Goal: Task Accomplishment & Management: Complete application form

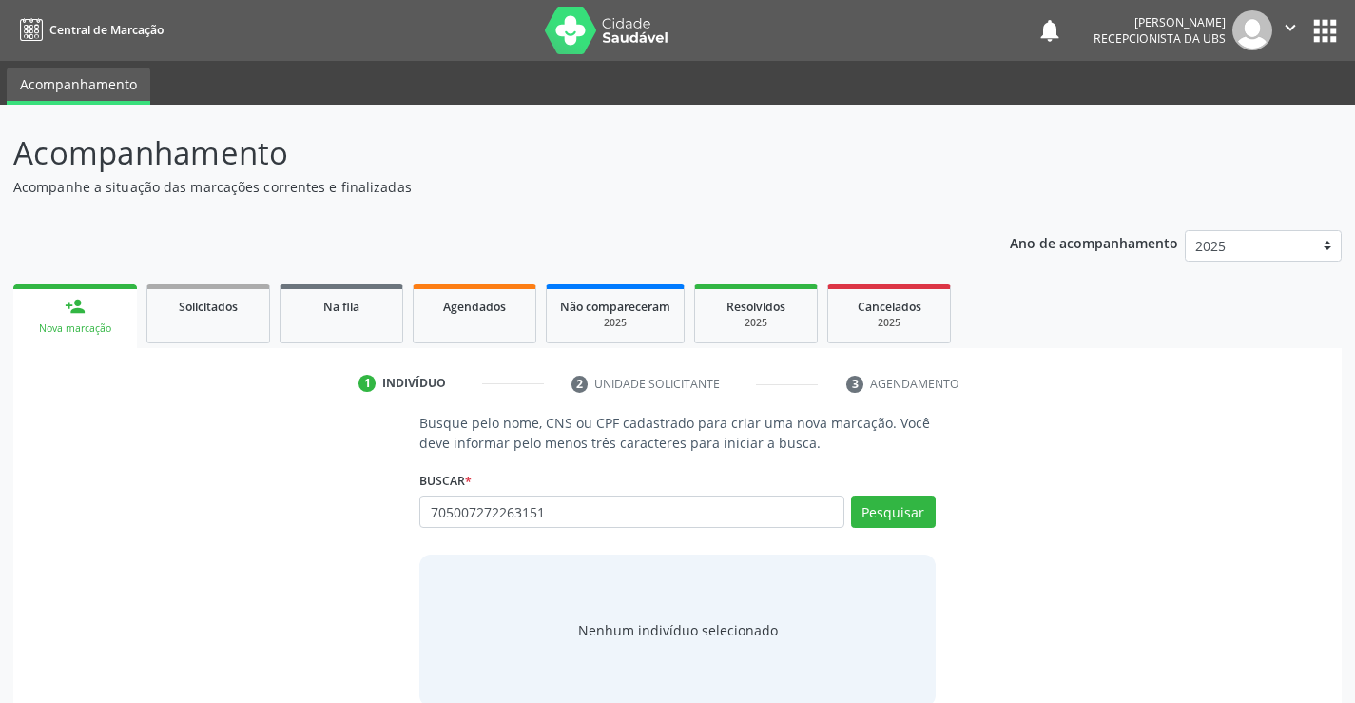
type input "705007272263151"
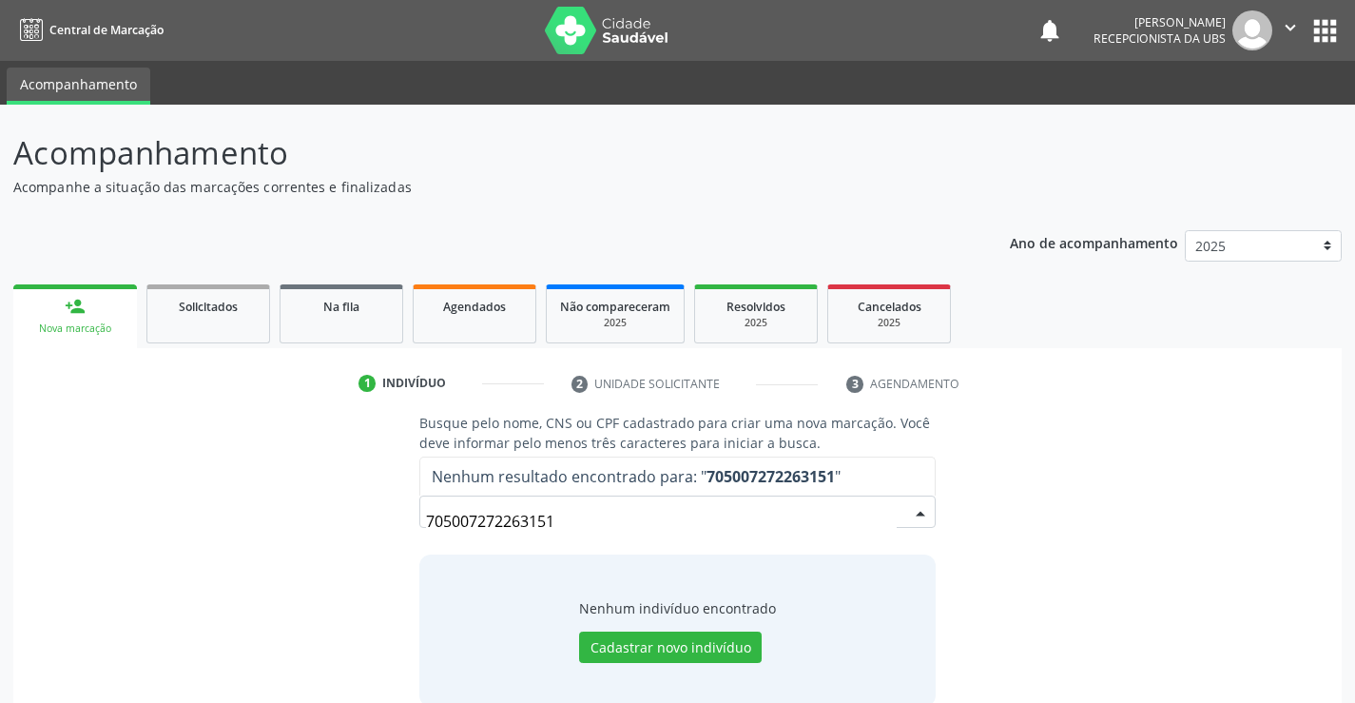
click at [859, 535] on input "705007272263151" at bounding box center [661, 521] width 470 height 38
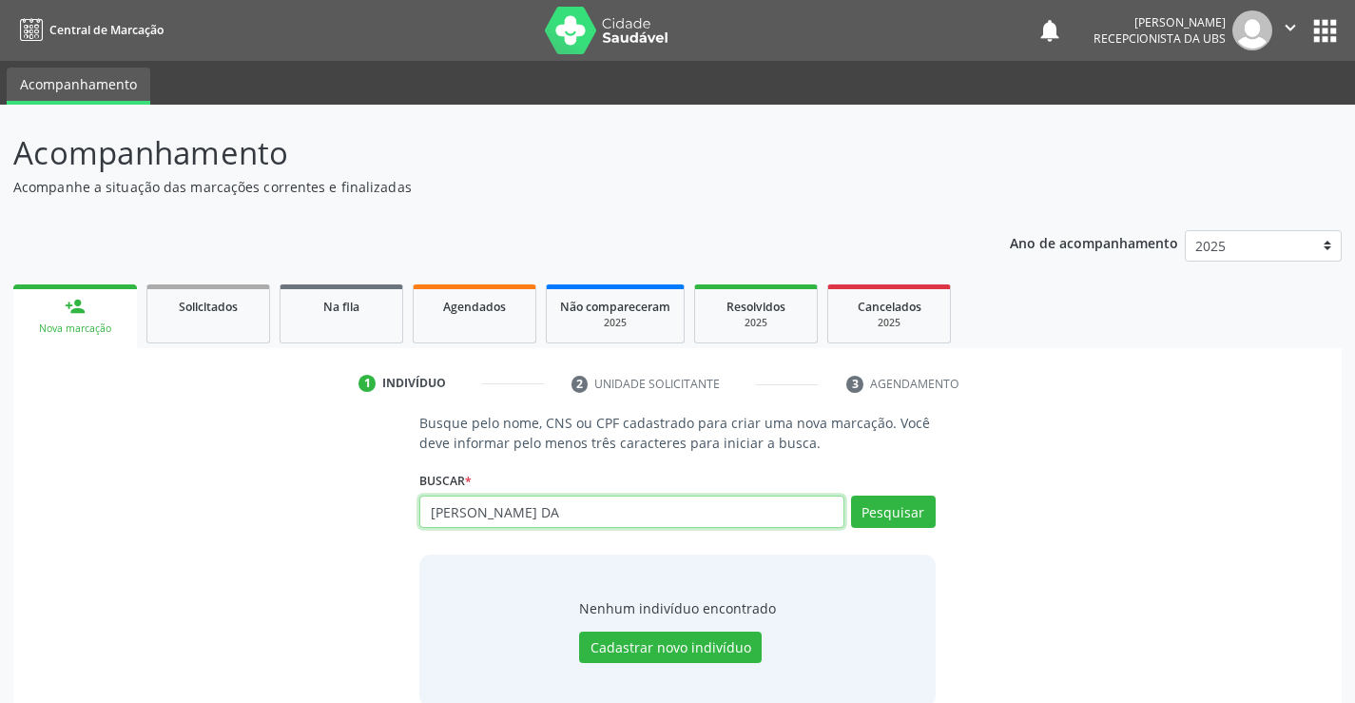
click at [569, 510] on input "[PERSON_NAME] DA" at bounding box center [631, 511] width 424 height 32
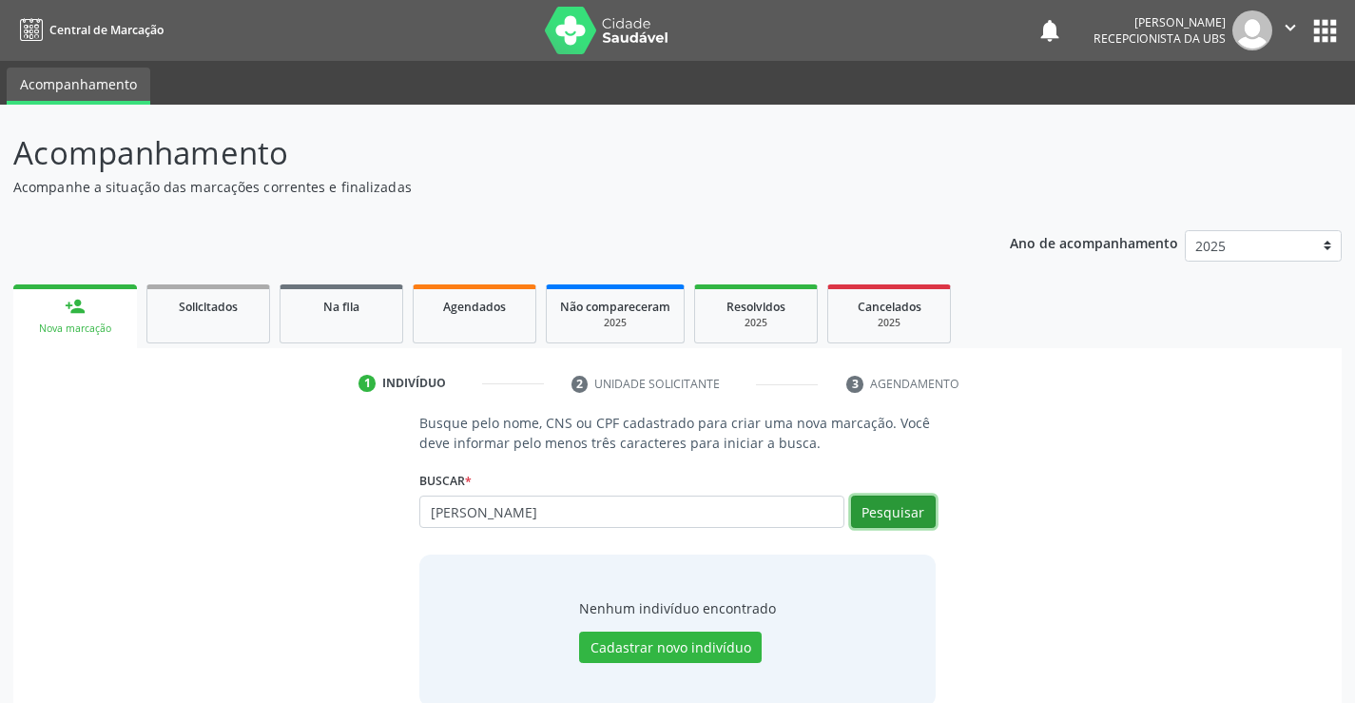
click at [917, 516] on button "Pesquisar" at bounding box center [893, 511] width 85 height 32
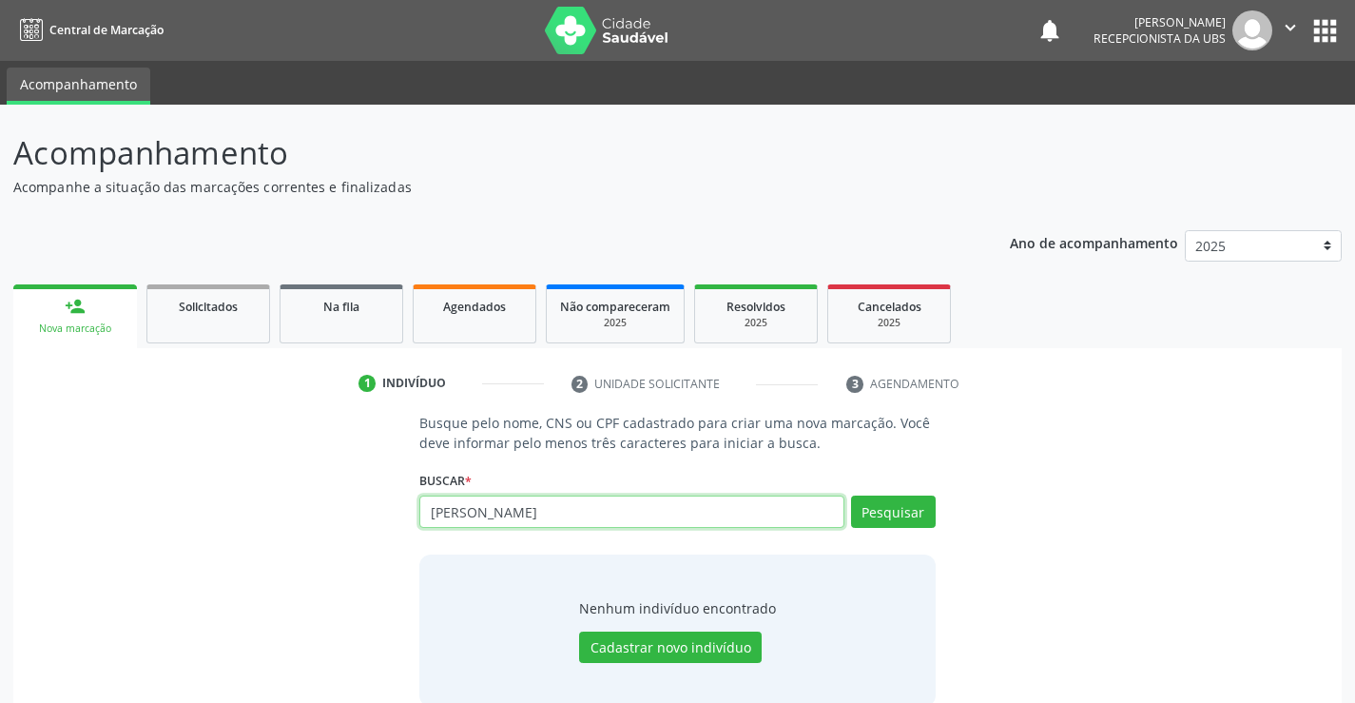
click at [627, 523] on input "[PERSON_NAME]" at bounding box center [631, 511] width 424 height 32
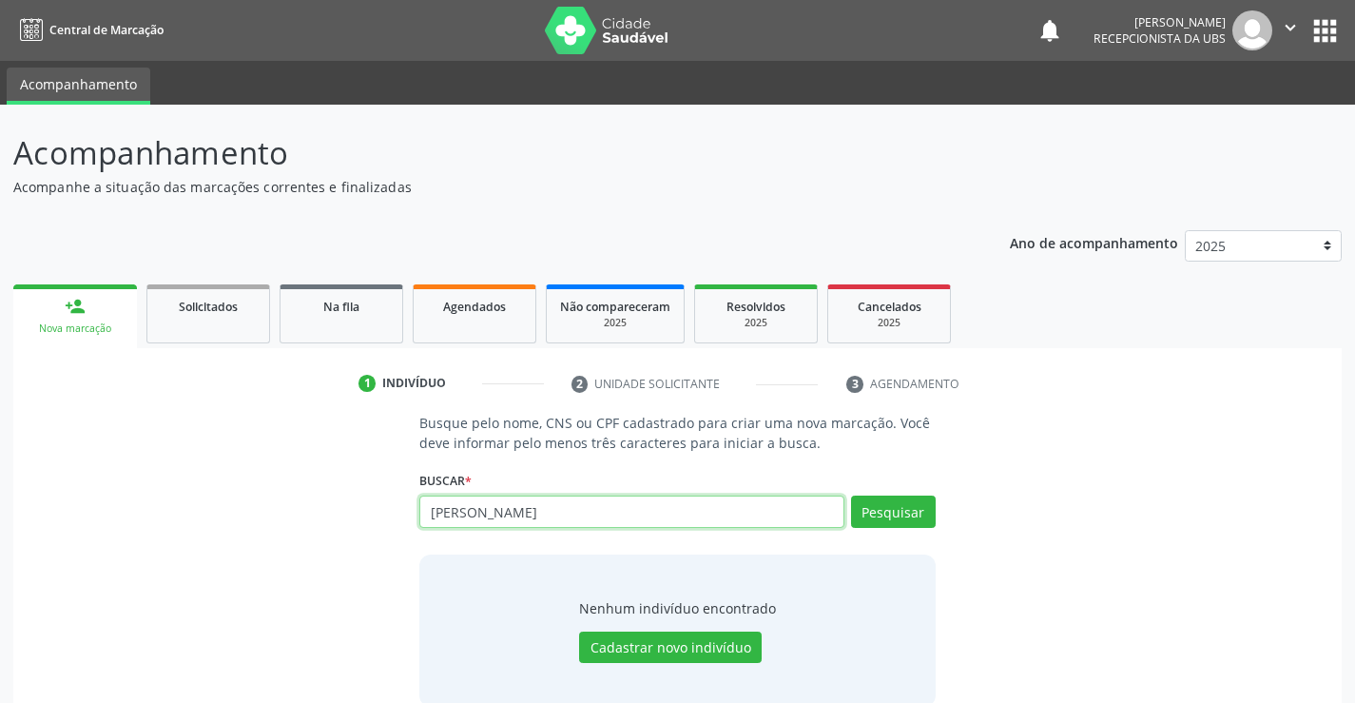
click at [627, 523] on input "[PERSON_NAME]" at bounding box center [631, 511] width 424 height 32
click at [896, 492] on div "Buscar * JULIANA LOPES DA SILVA Busque por nome, CNS ou CPF Nenhum resultado en…" at bounding box center [676, 503] width 515 height 74
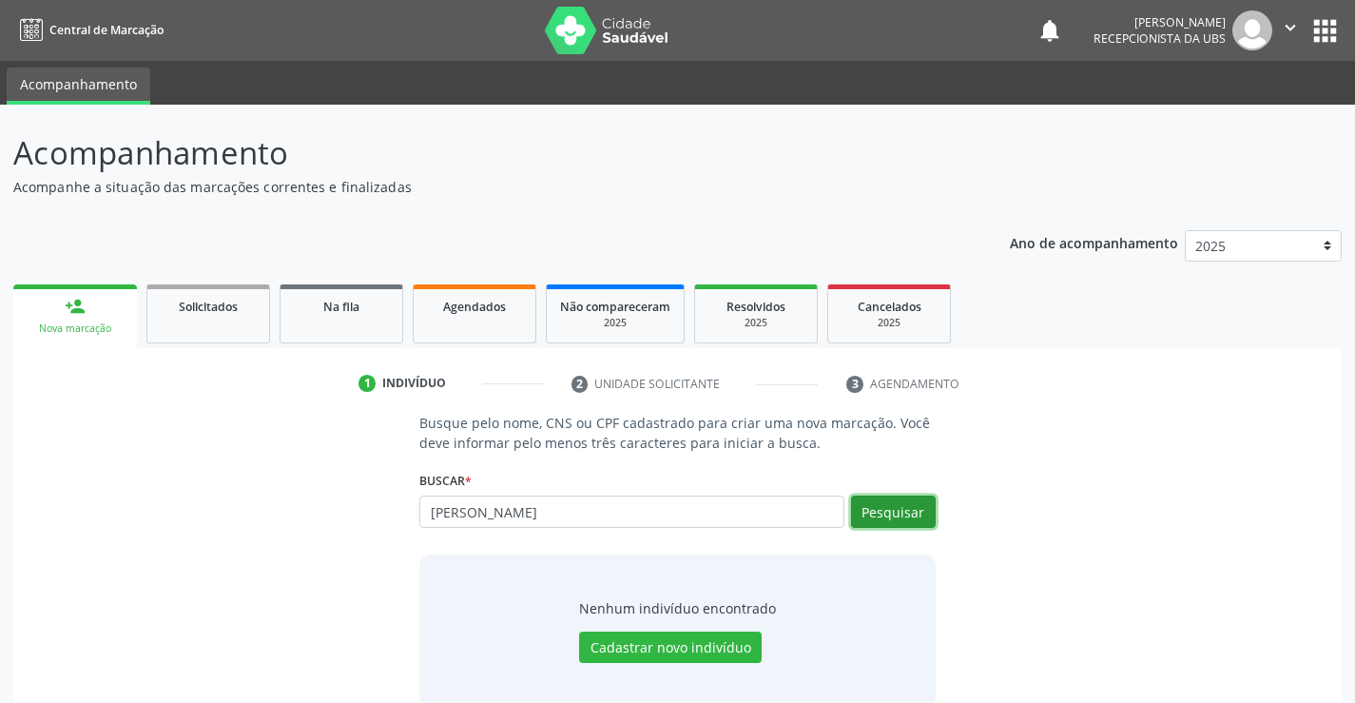
click at [900, 527] on button "Pesquisar" at bounding box center [893, 511] width 85 height 32
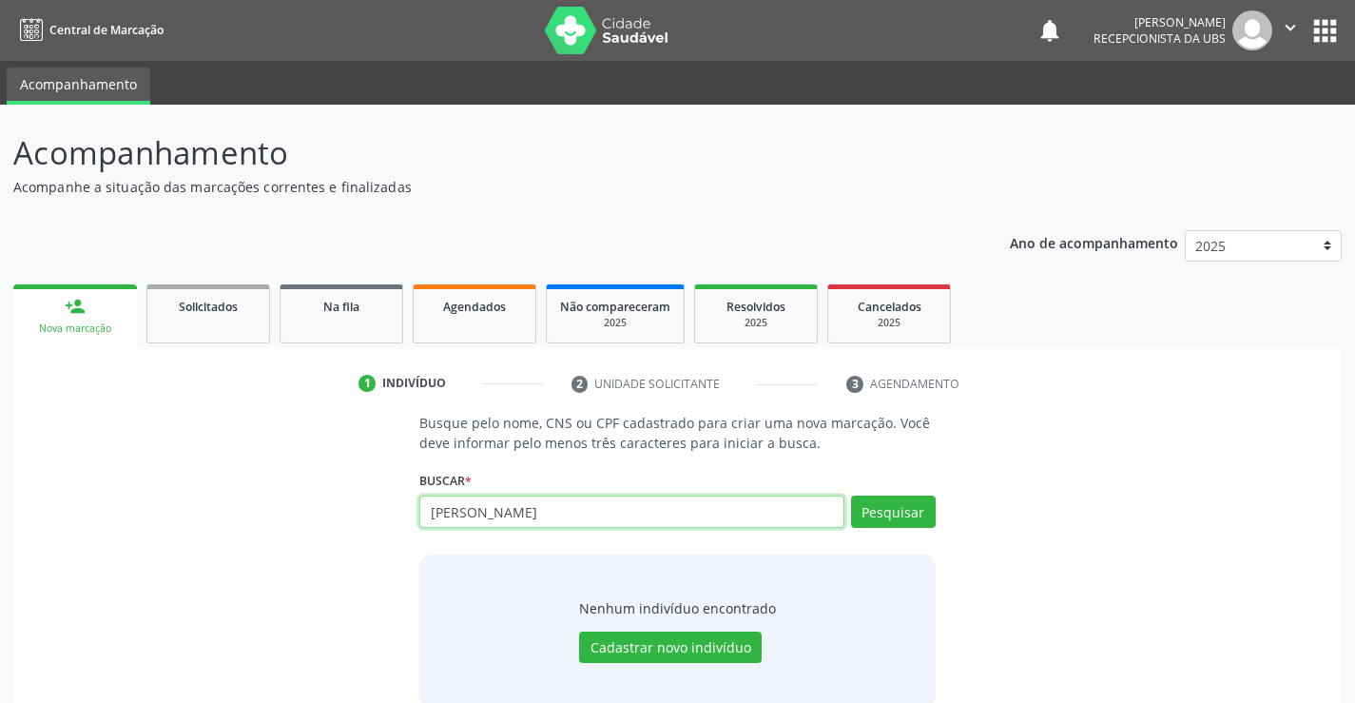
click at [648, 519] on input "[PERSON_NAME]" at bounding box center [631, 511] width 424 height 32
paste input "057.117.784-04"
type input "057.117.784-04"
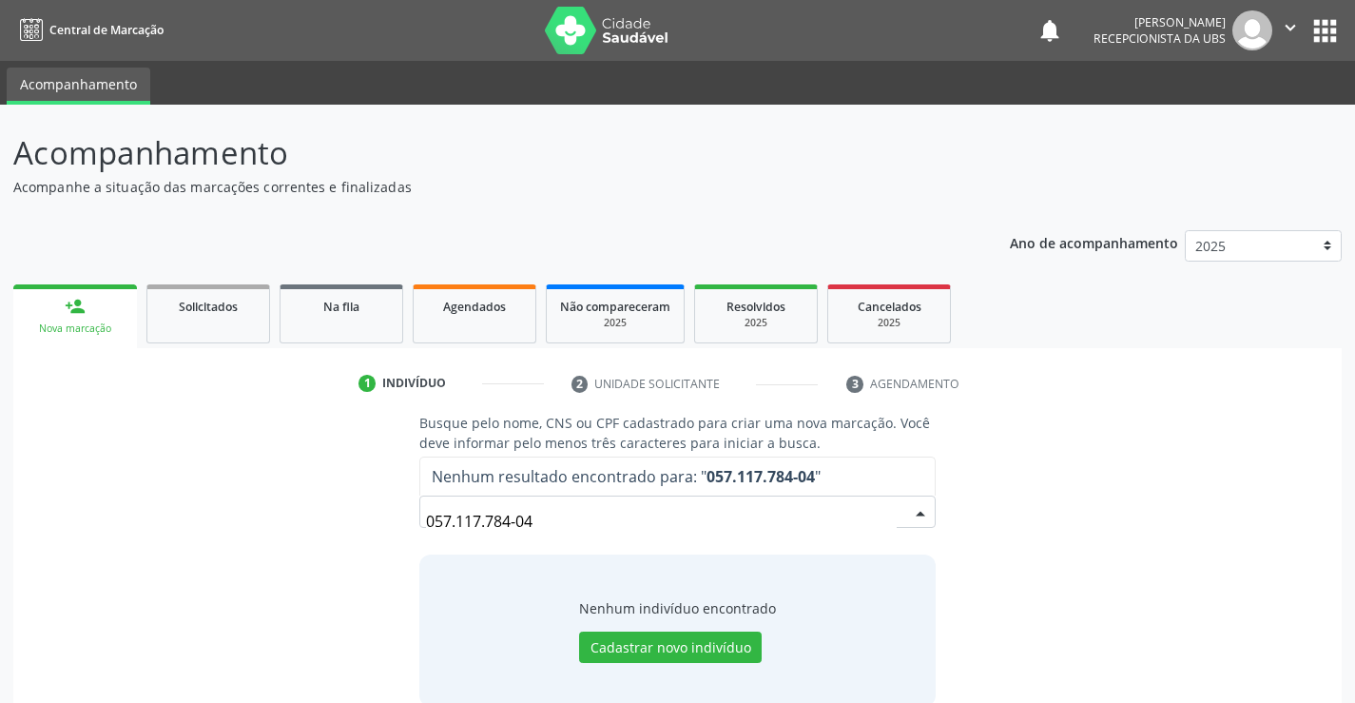
click at [648, 519] on input "057.117.784-04" at bounding box center [661, 521] width 470 height 38
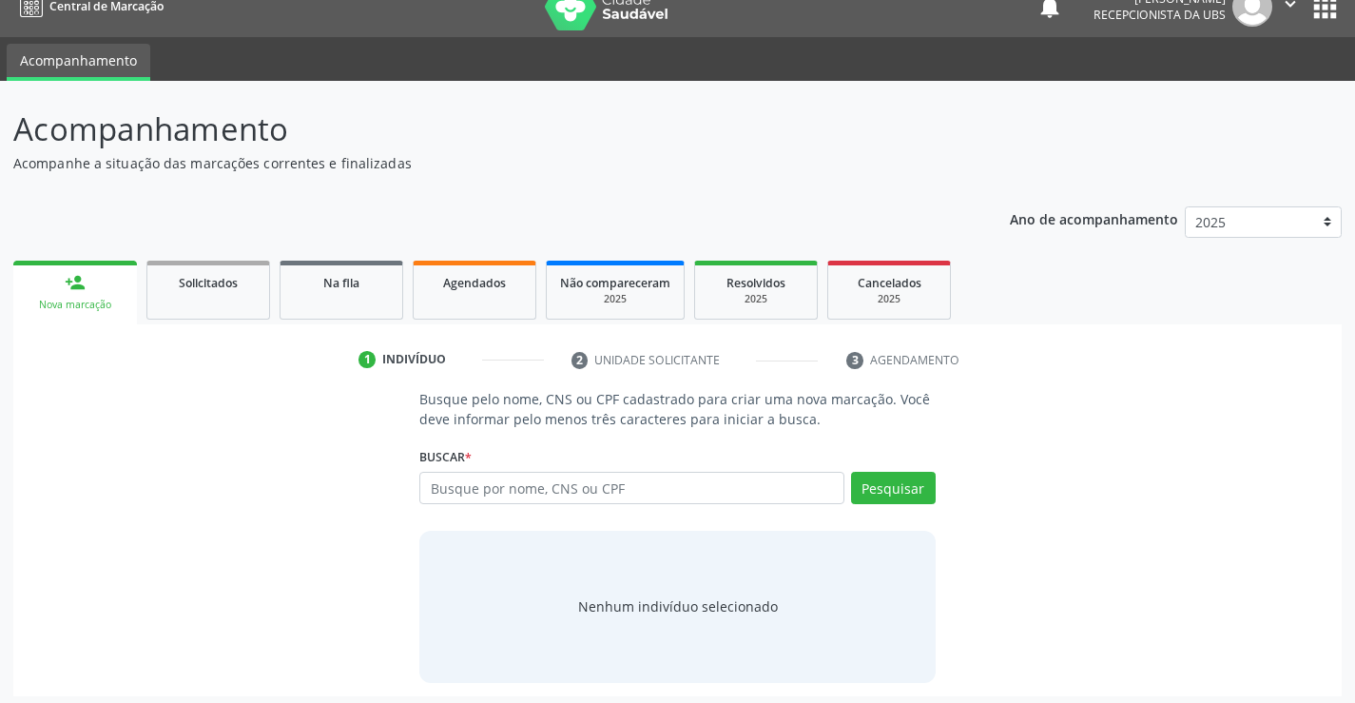
scroll to position [30, 0]
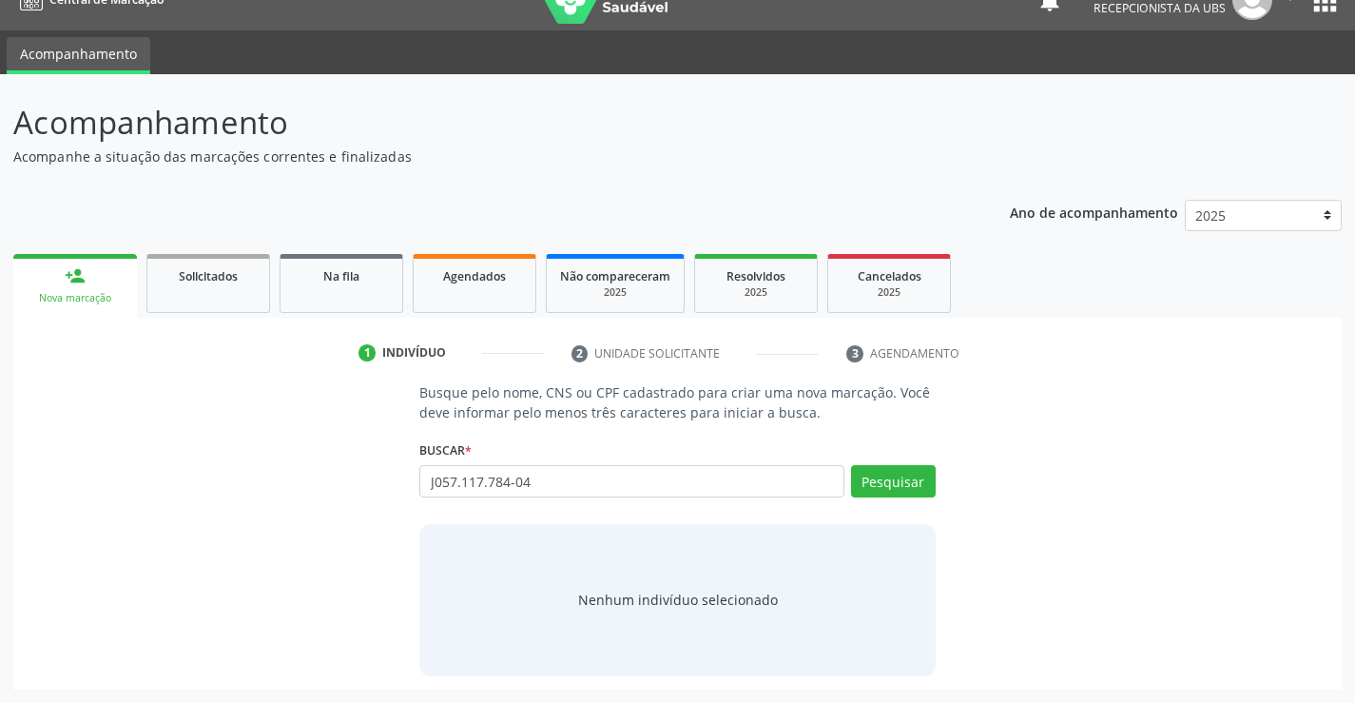
type input "J057.117.784-04"
click at [435, 479] on input "J057.117.784-04" at bounding box center [631, 481] width 424 height 32
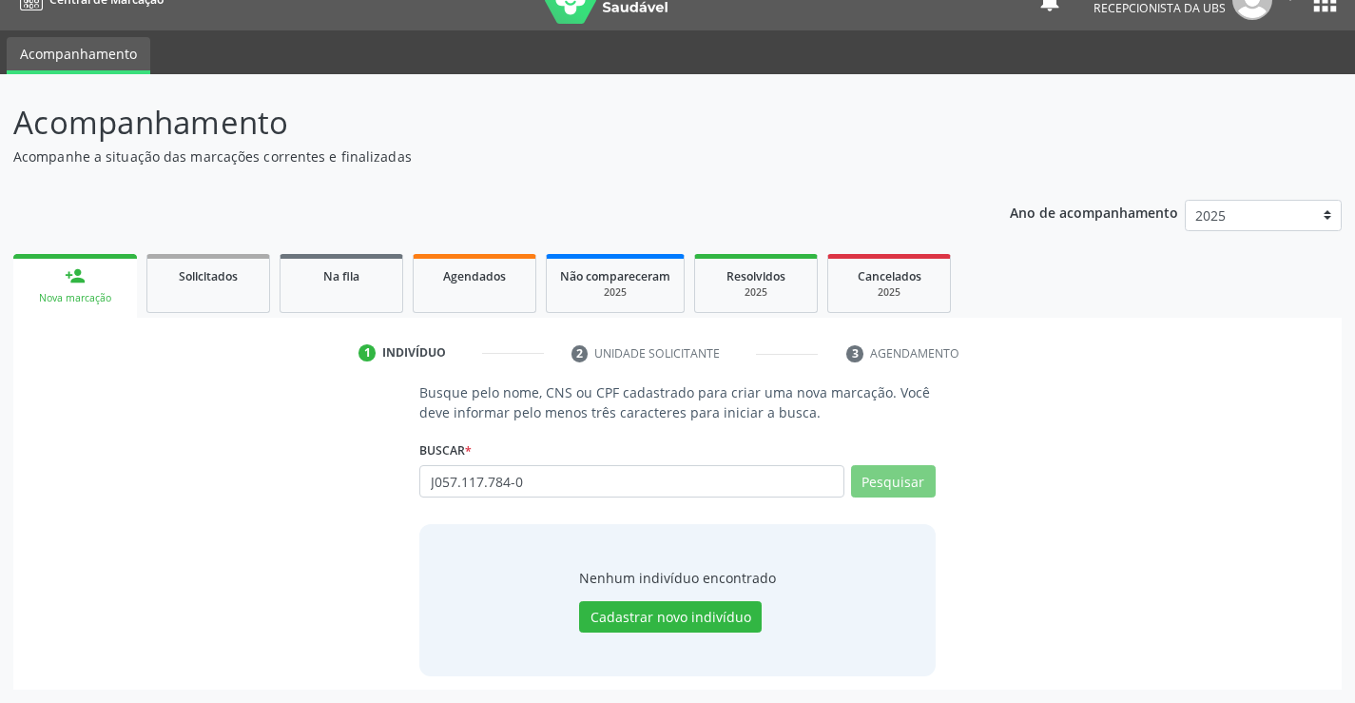
click at [435, 487] on input "J057.117.784-0" at bounding box center [631, 481] width 424 height 32
type input "057.117.784-0"
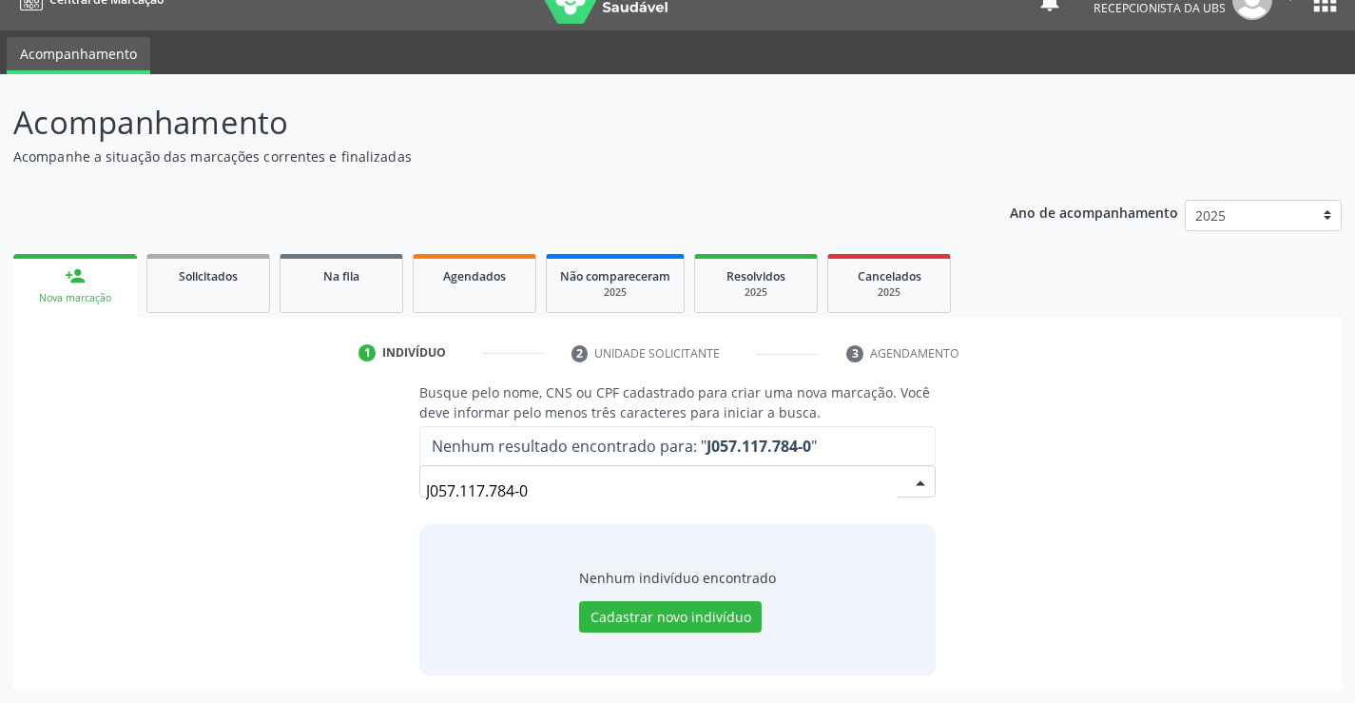
click at [865, 479] on input "J057.117.784-0" at bounding box center [661, 491] width 470 height 38
click at [444, 484] on input "J057.117.784-0" at bounding box center [661, 491] width 470 height 38
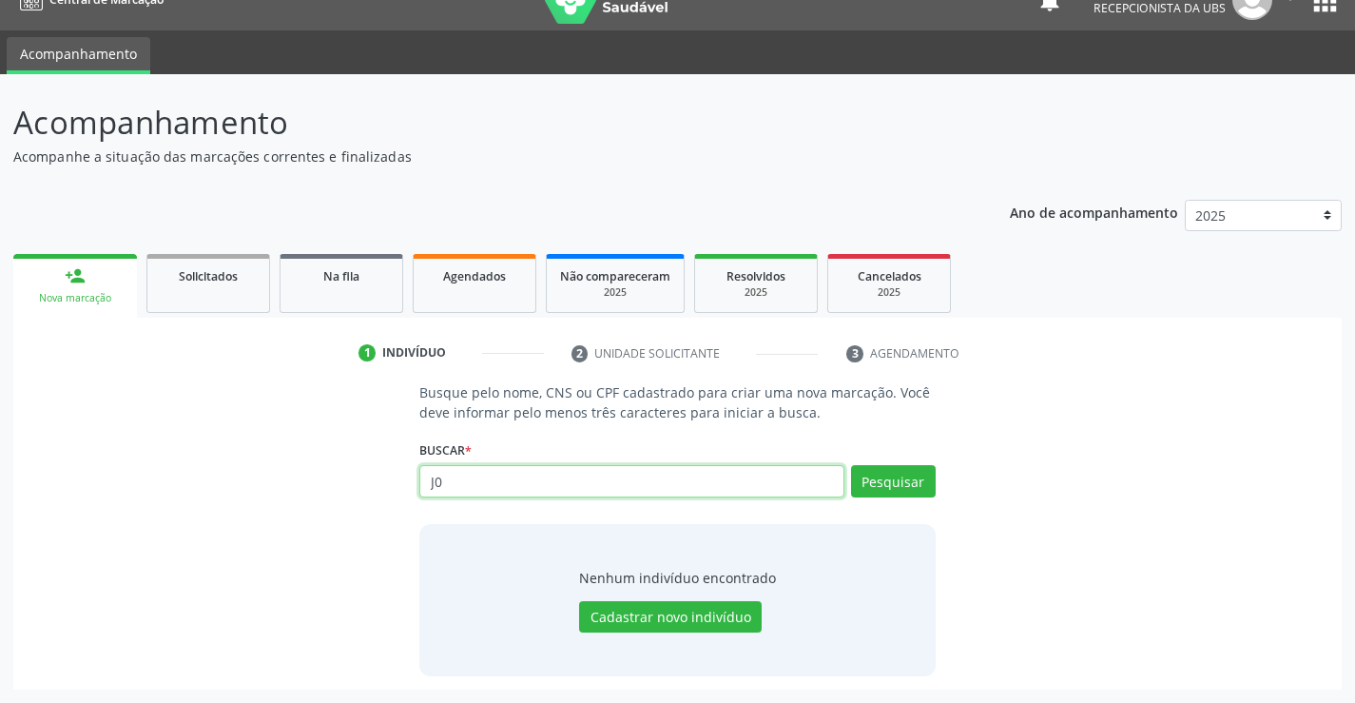
type input "J"
click at [638, 477] on input "[PERSON_NAME]" at bounding box center [631, 481] width 424 height 32
paste input "705007272263151"
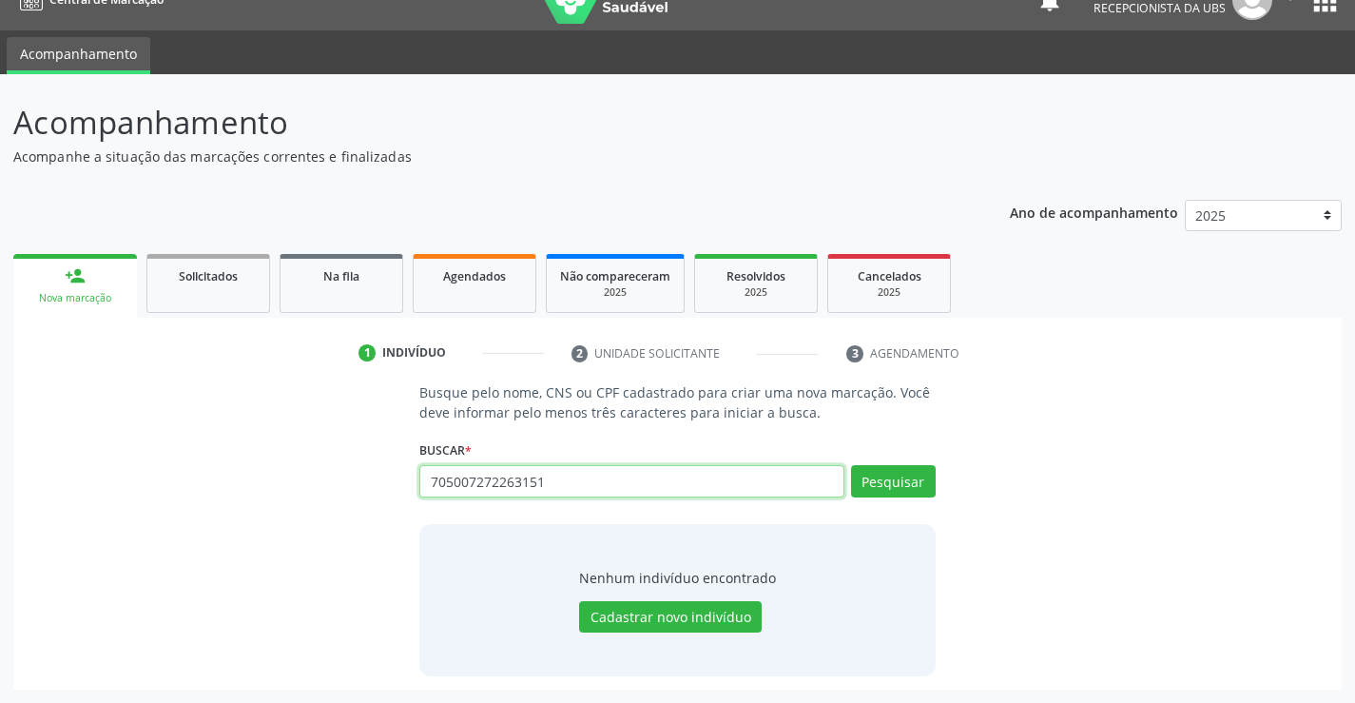
type input "705007272263151"
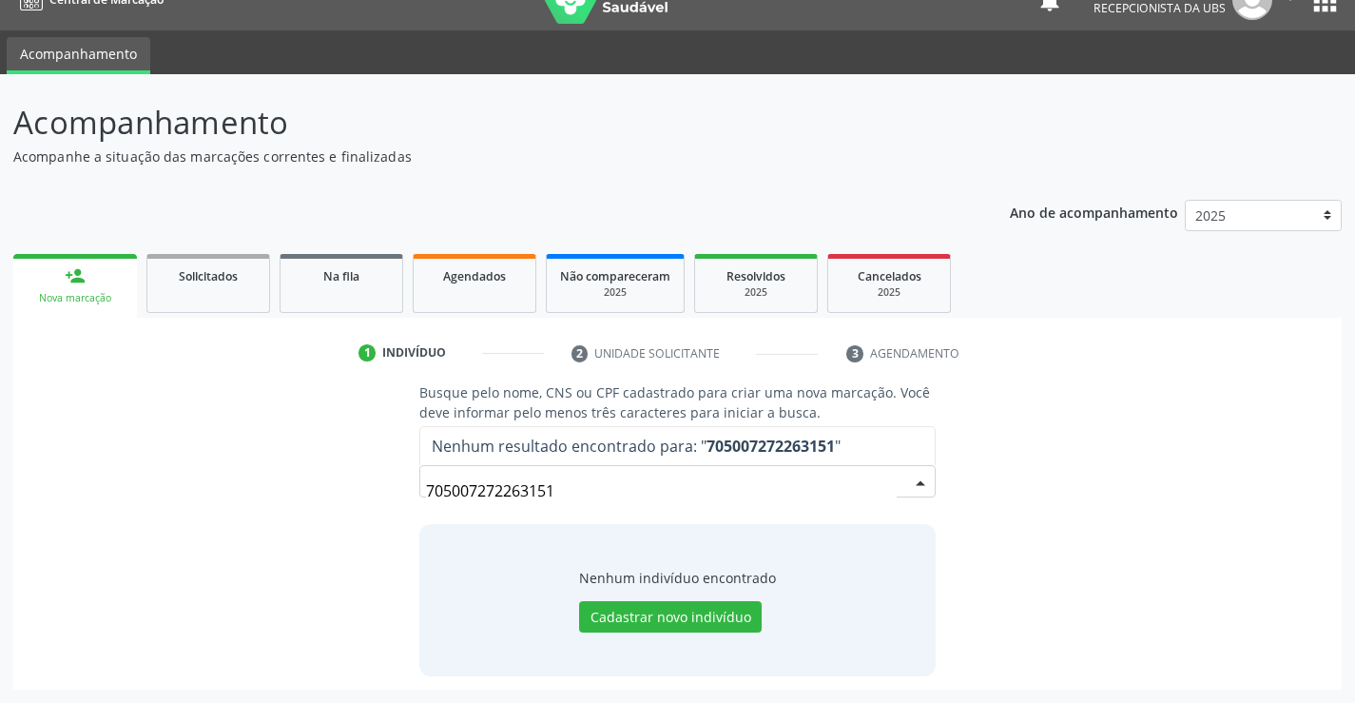
click at [623, 486] on input "705007272263151" at bounding box center [661, 491] width 470 height 38
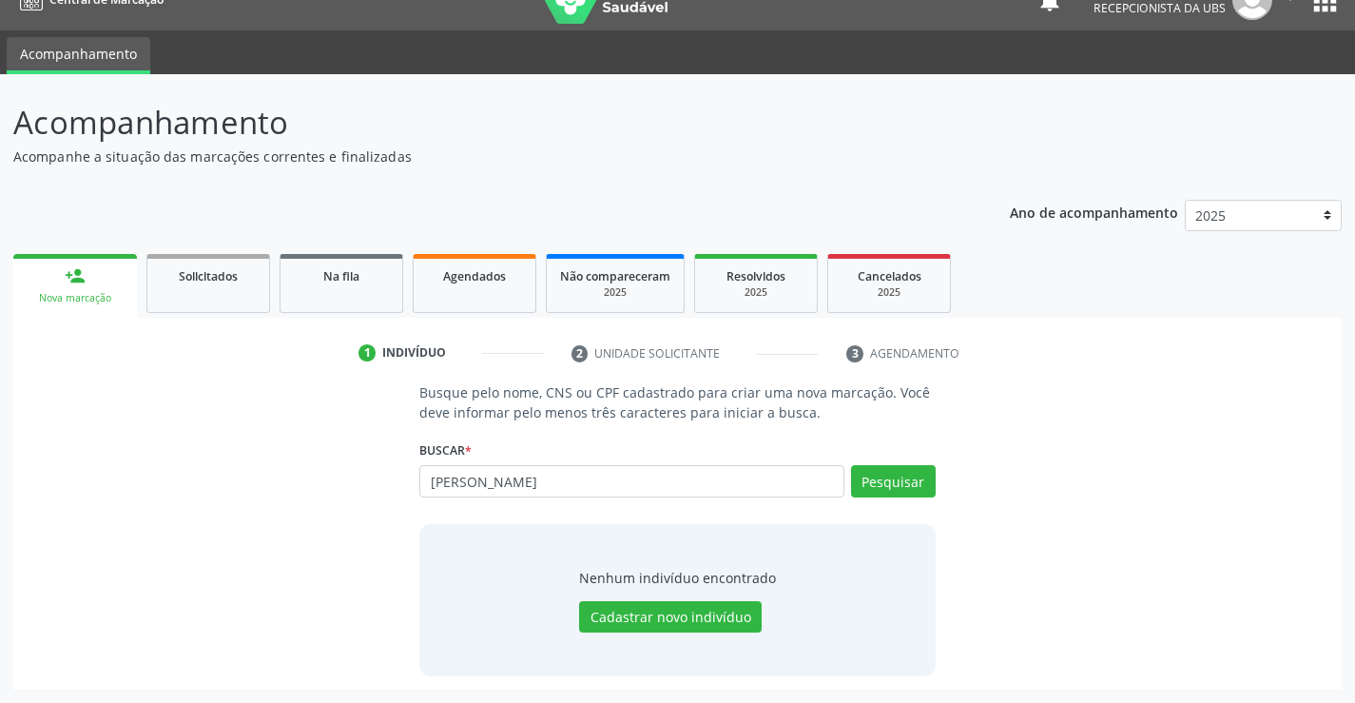
type input "[PERSON_NAME]"
click at [900, 502] on div "Pesquisar" at bounding box center [889, 488] width 91 height 46
click at [903, 491] on button "Pesquisar" at bounding box center [893, 481] width 85 height 32
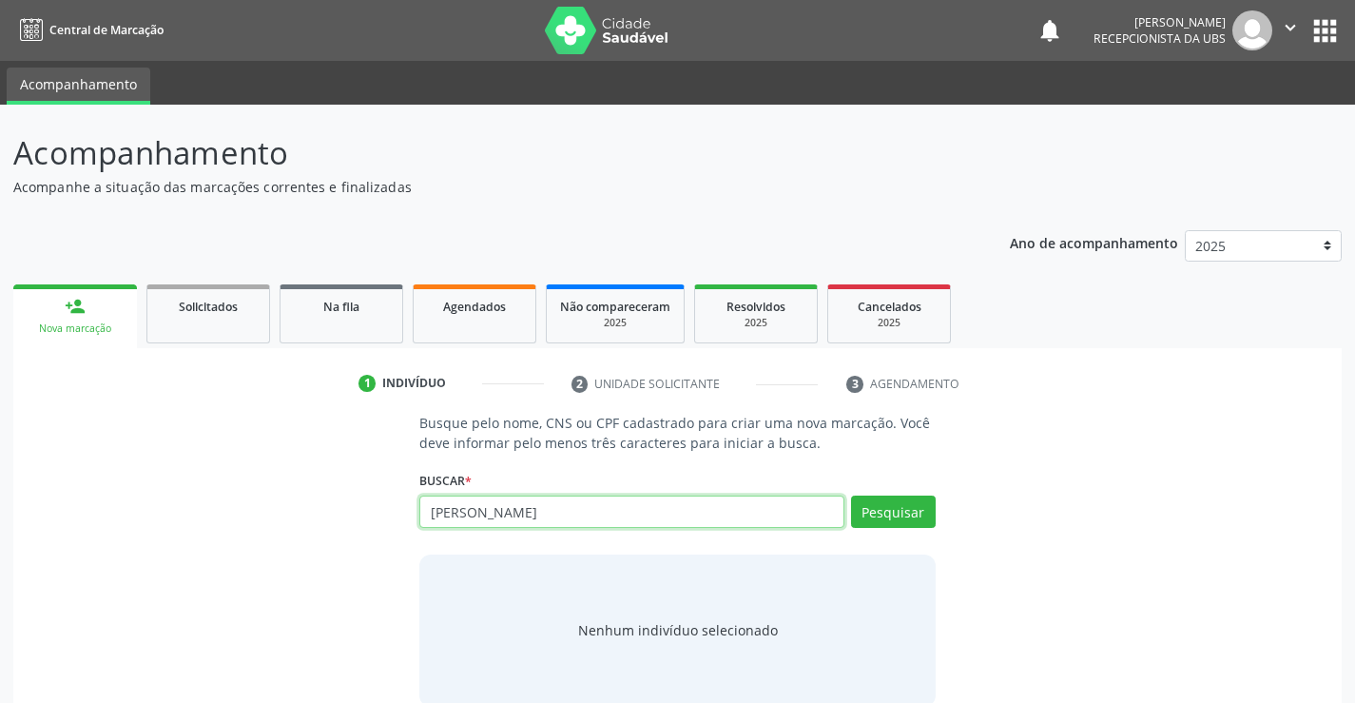
type input "[PERSON_NAME]"
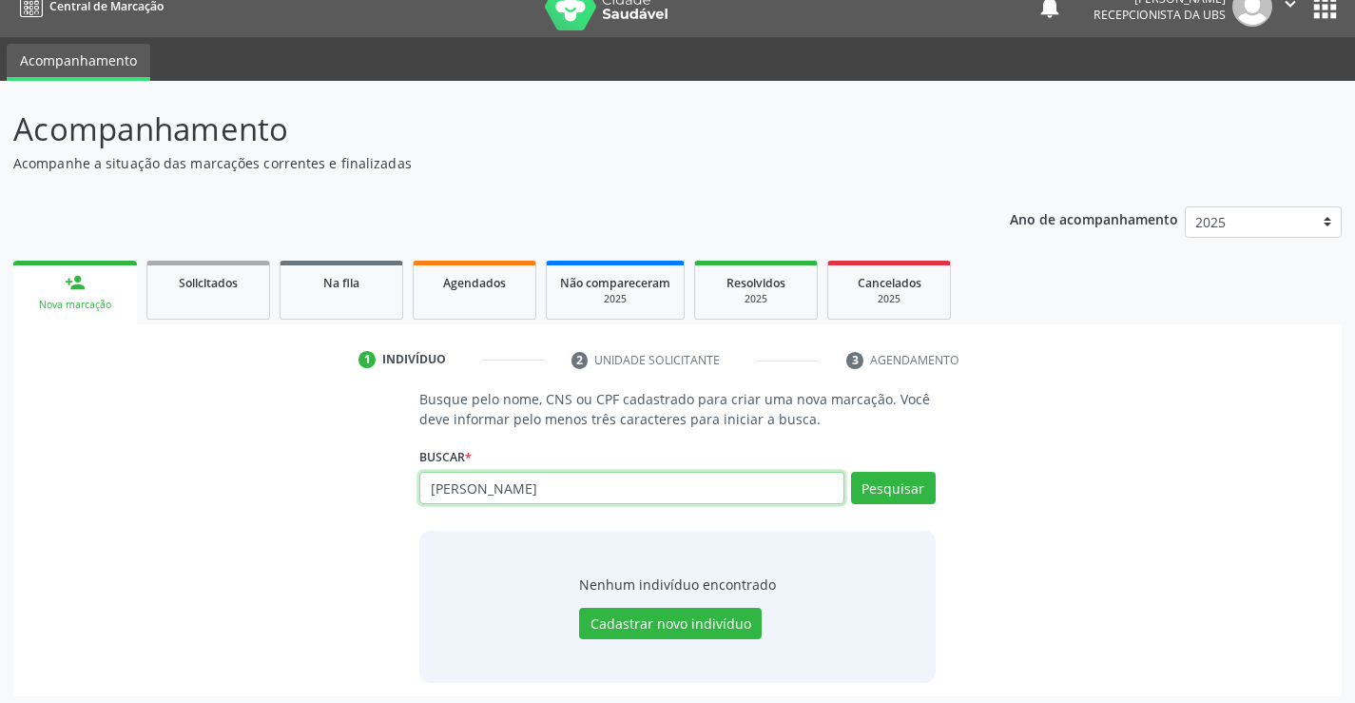
scroll to position [30, 0]
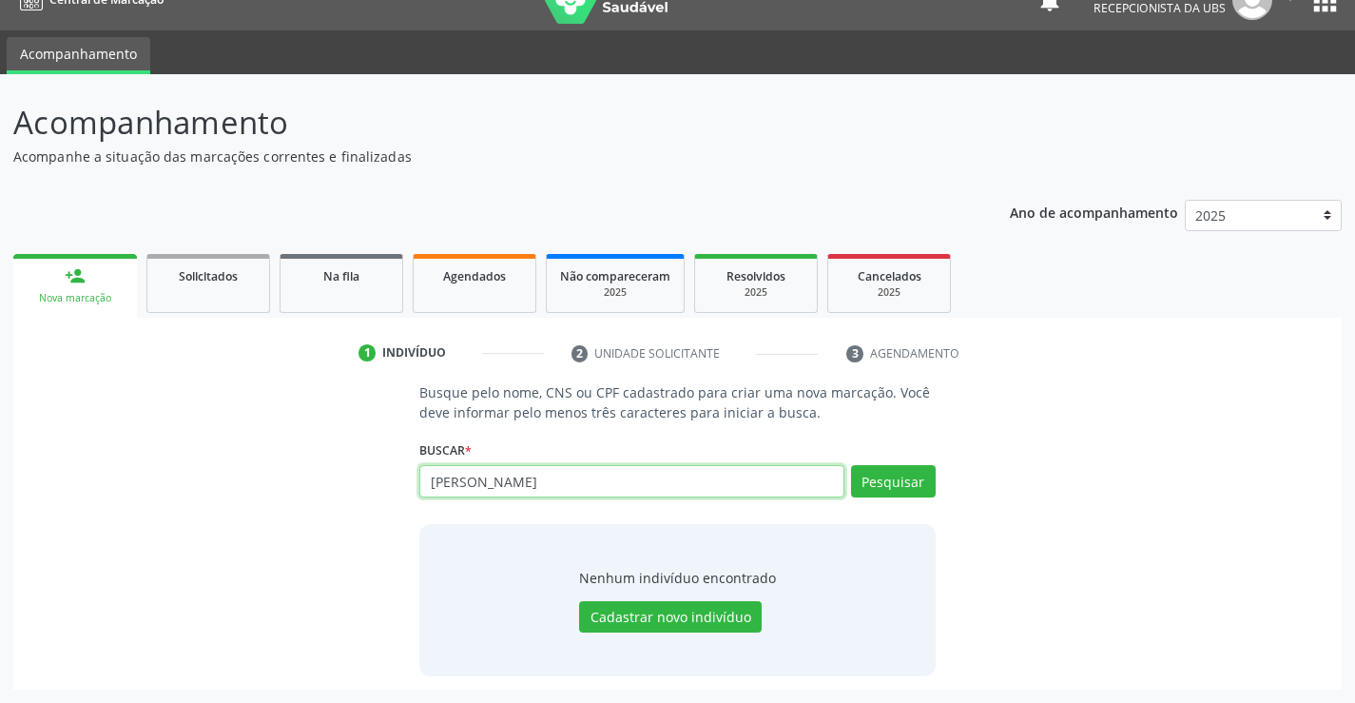
click at [714, 491] on input "[PERSON_NAME]" at bounding box center [631, 481] width 424 height 32
paste input "705007272263151"
type input "705007272263151"
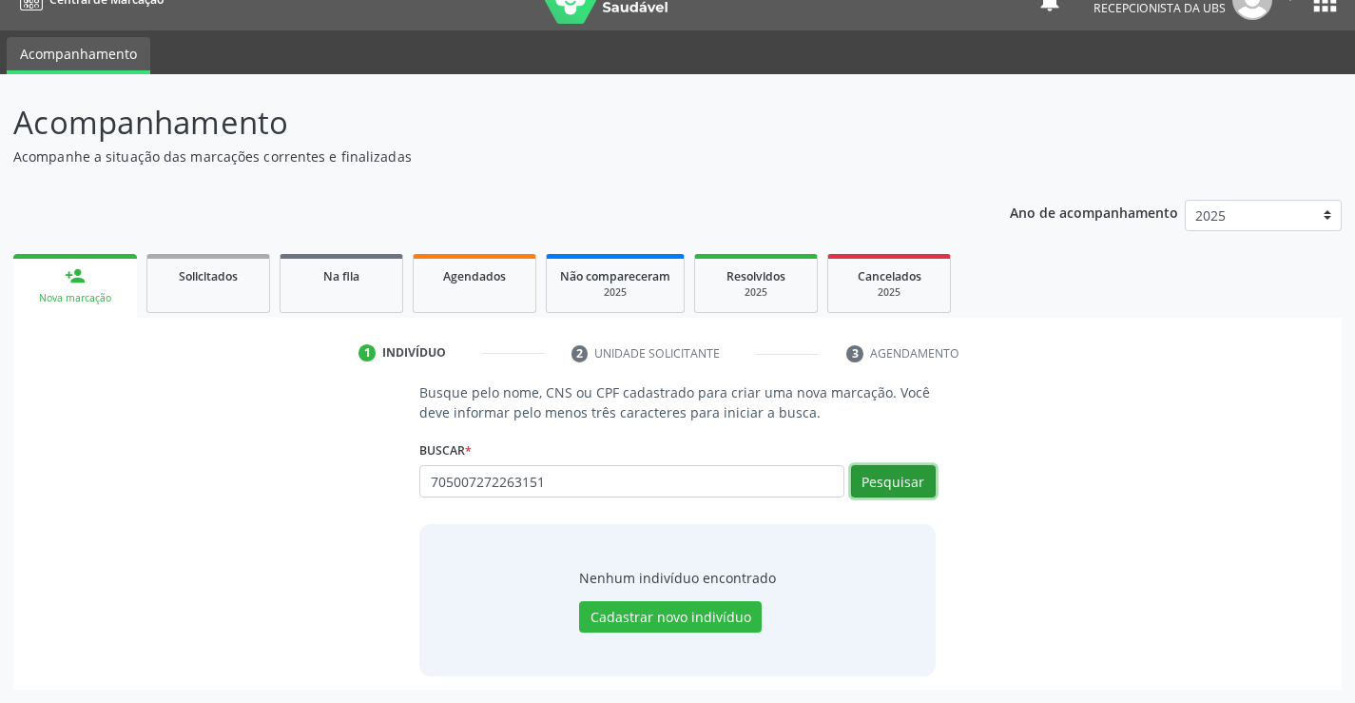
click at [885, 473] on button "Pesquisar" at bounding box center [893, 481] width 85 height 32
type input "705007272263151"
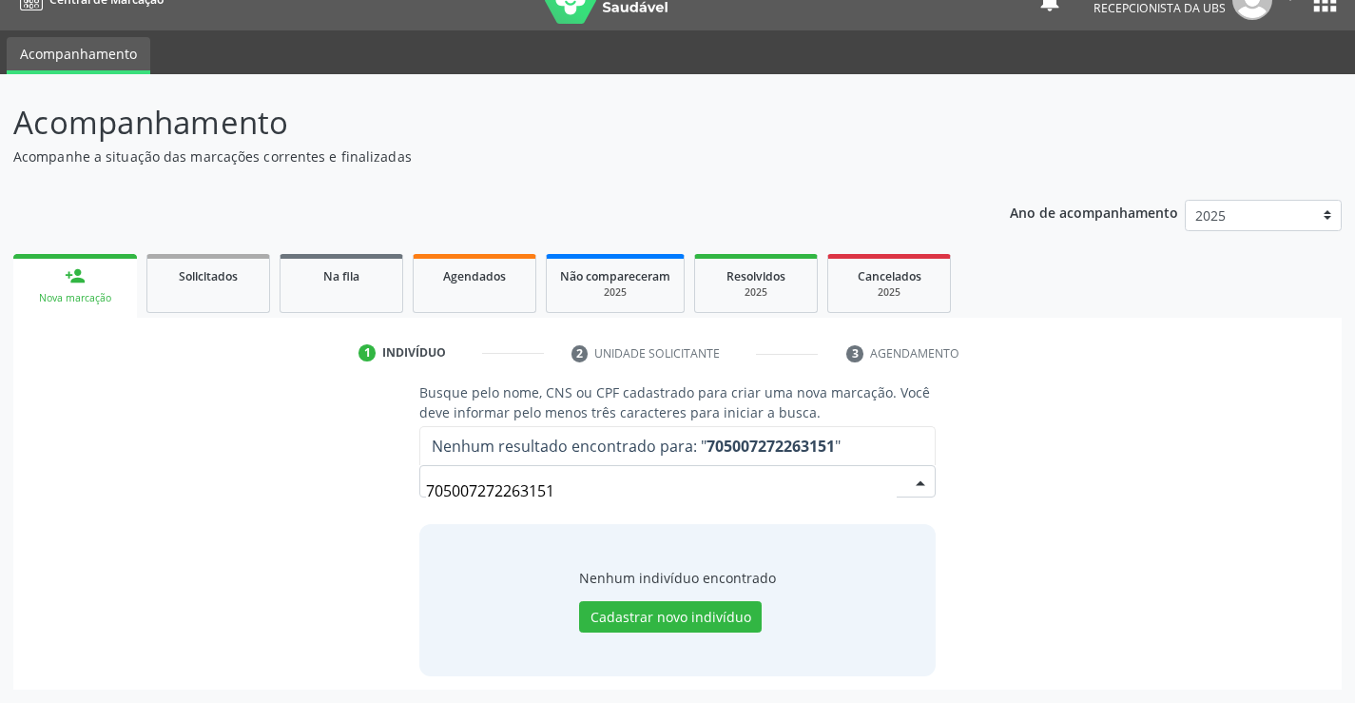
click at [749, 478] on input "705007272263151" at bounding box center [661, 491] width 470 height 38
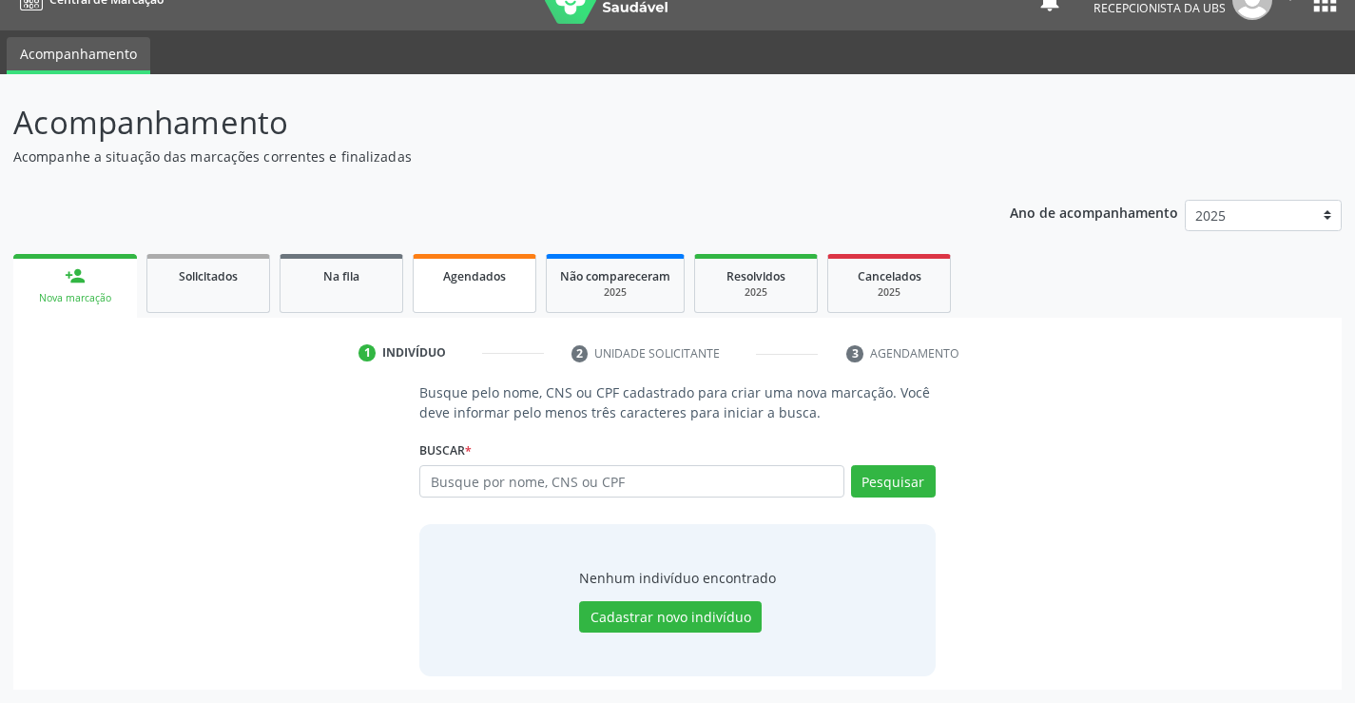
click at [507, 277] on div "Agendados" at bounding box center [474, 275] width 95 height 20
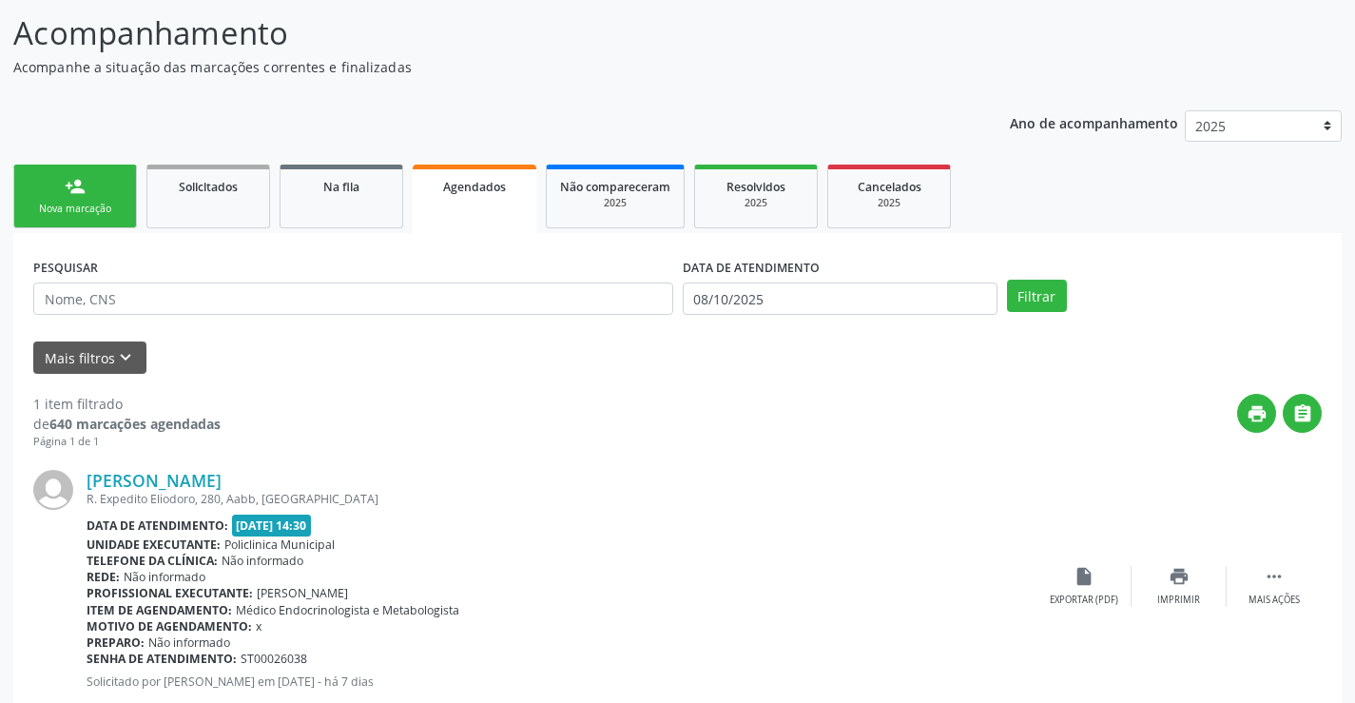
scroll to position [173, 0]
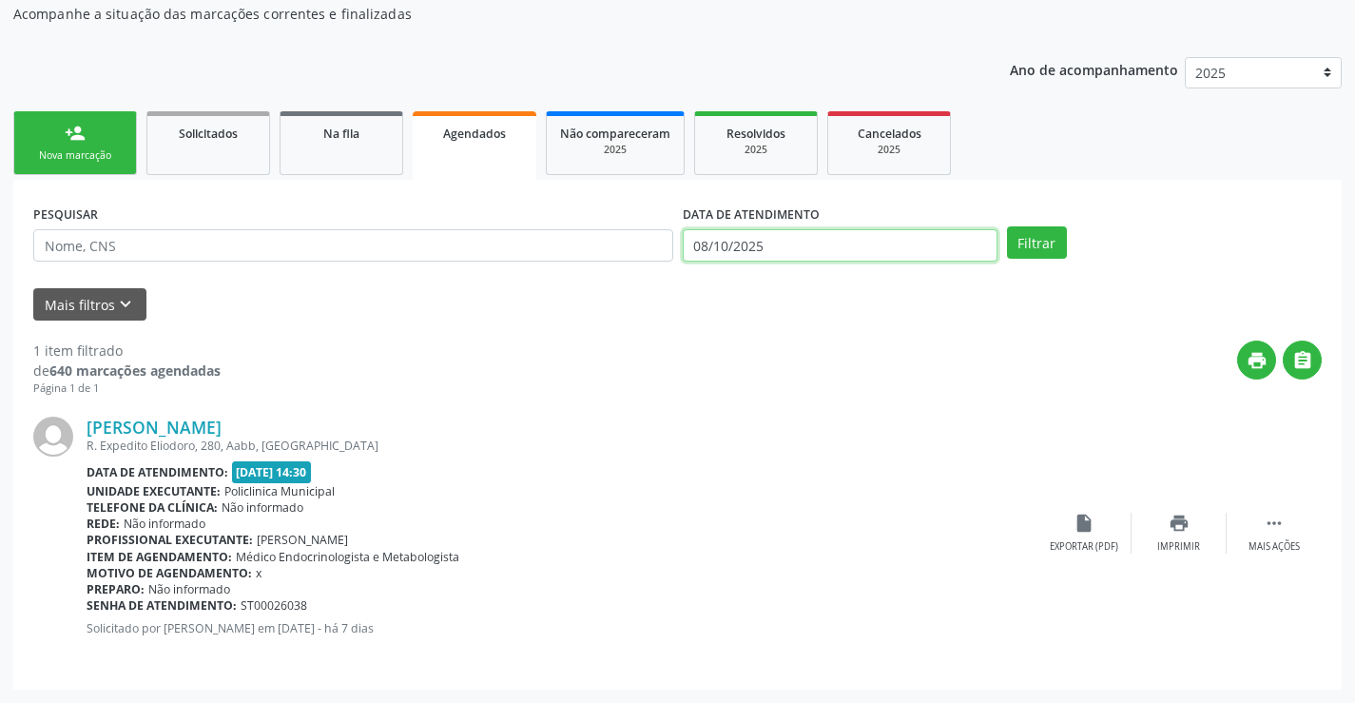
click at [848, 253] on body "Central de Marcação notifications [PERSON_NAME] Recepcionista da UBS  Configur…" at bounding box center [677, 178] width 1355 height 703
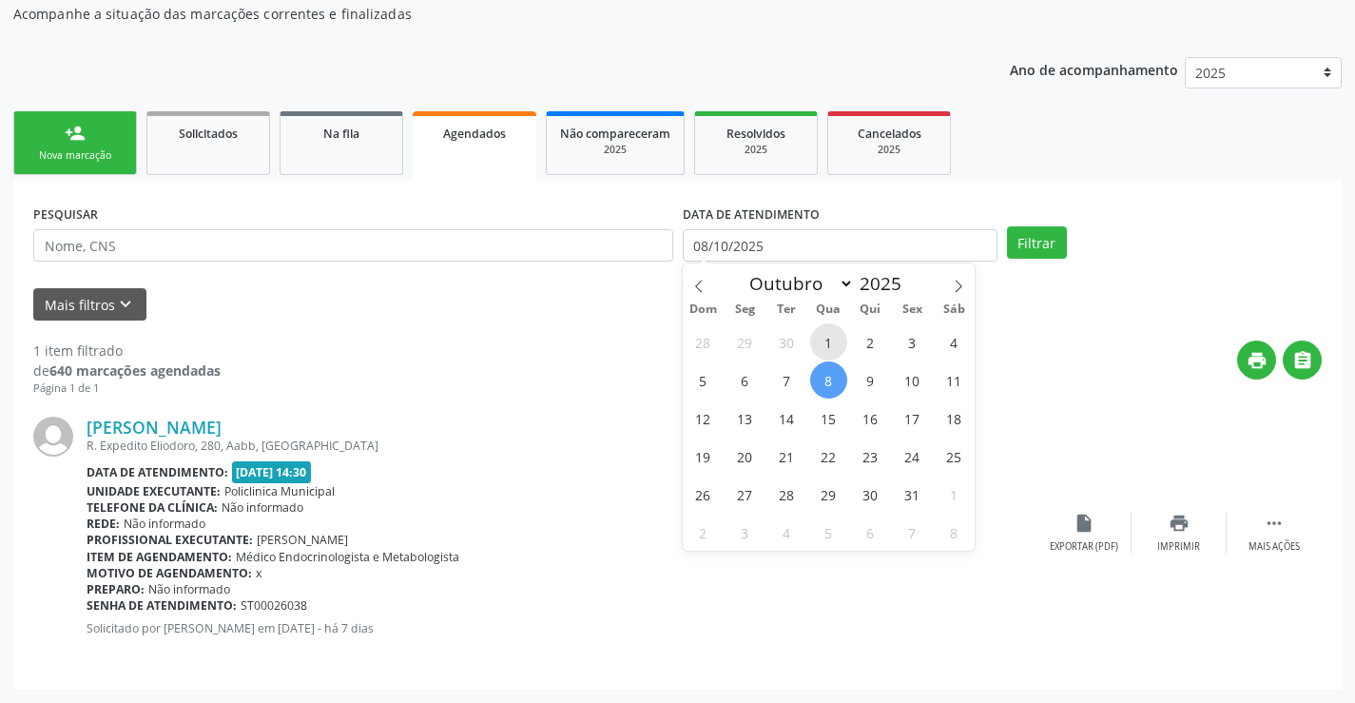
click at [830, 342] on span "1" at bounding box center [828, 341] width 37 height 37
type input "01/10/2025"
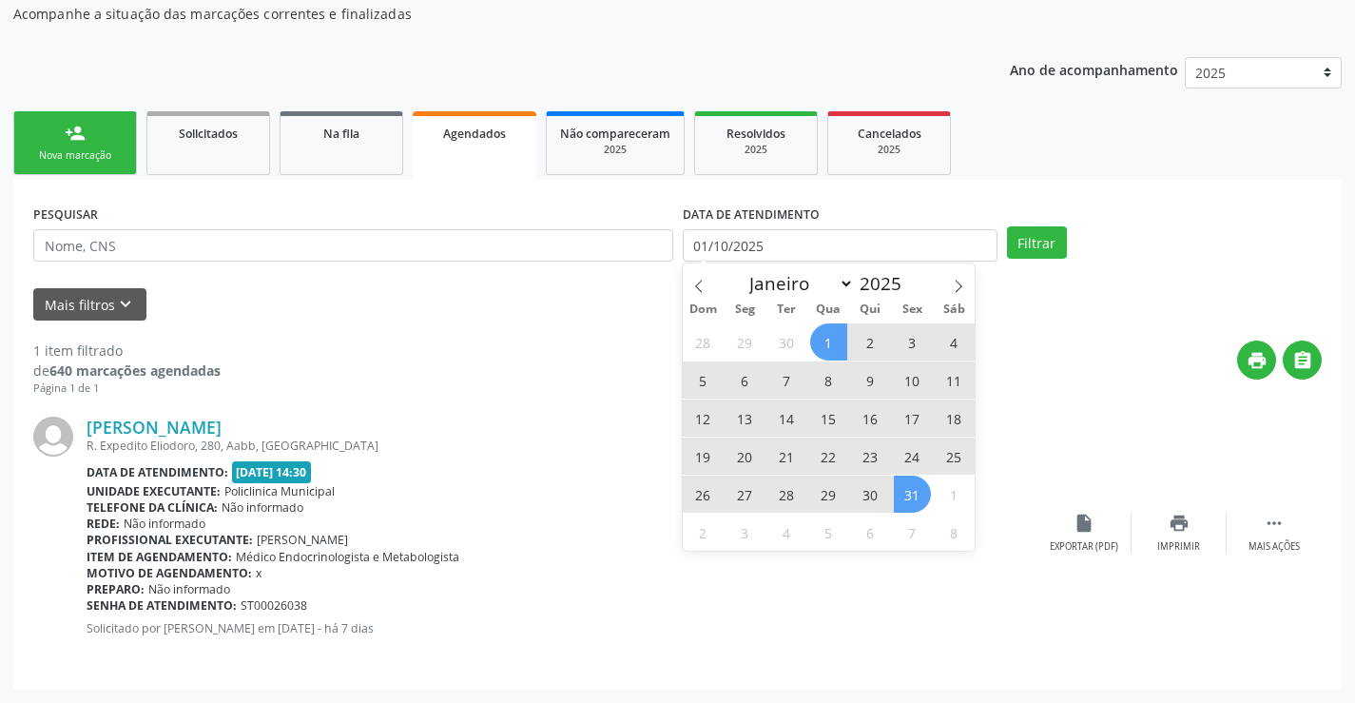
click at [911, 501] on span "31" at bounding box center [912, 493] width 37 height 37
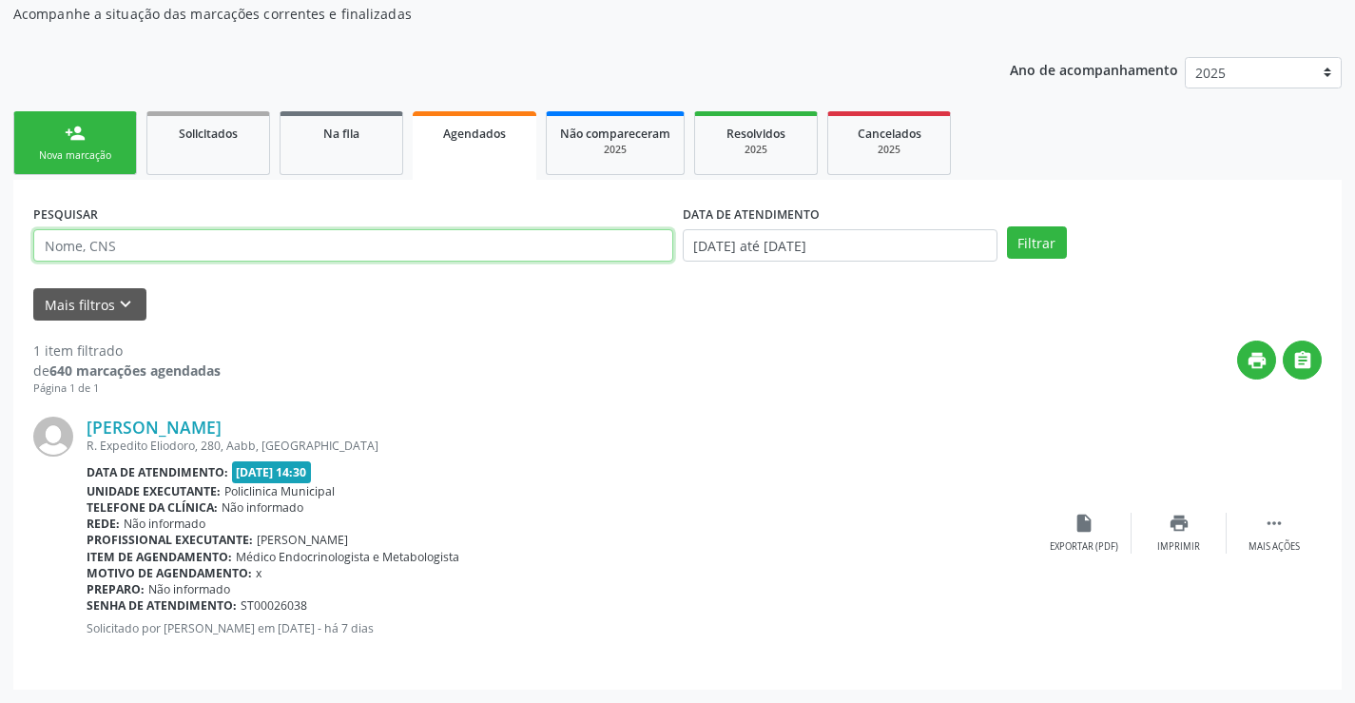
click at [513, 248] on input "text" at bounding box center [353, 245] width 640 height 32
type input "[PERSON_NAME]"
click at [1007, 226] on button "Filtrar" at bounding box center [1037, 242] width 60 height 32
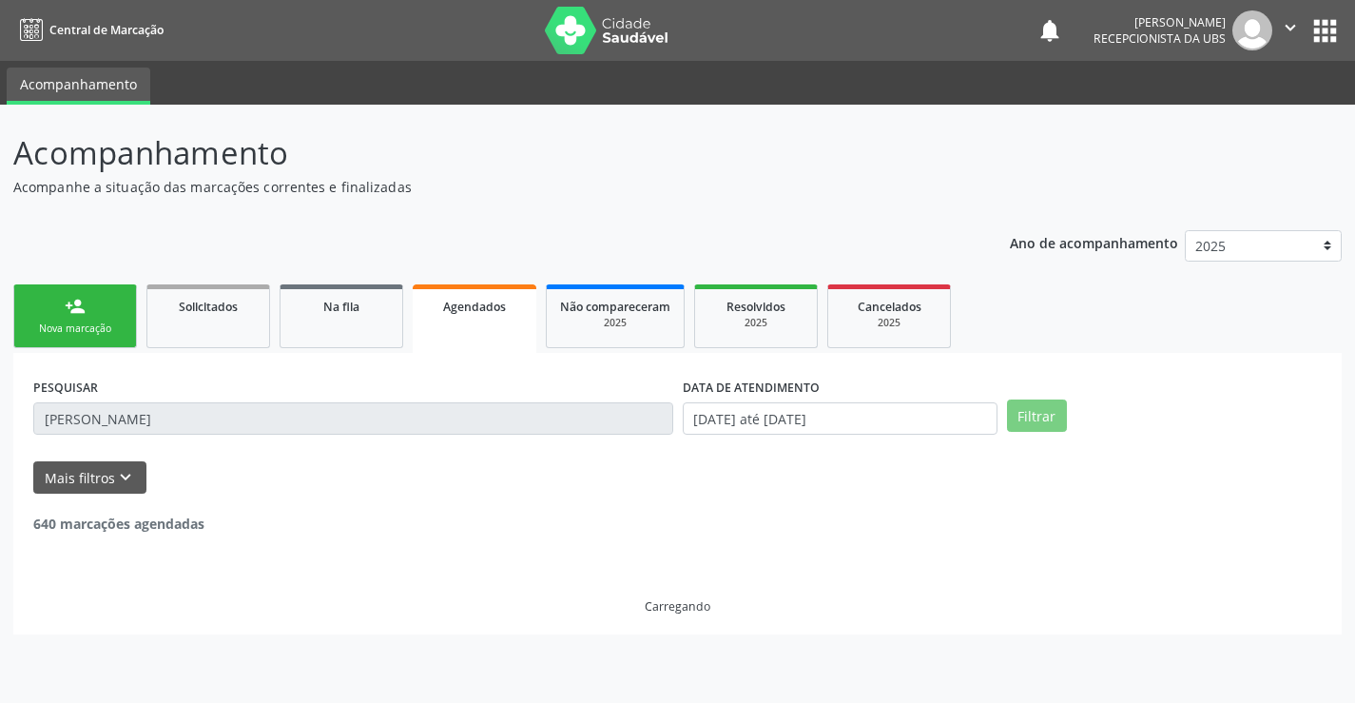
scroll to position [0, 0]
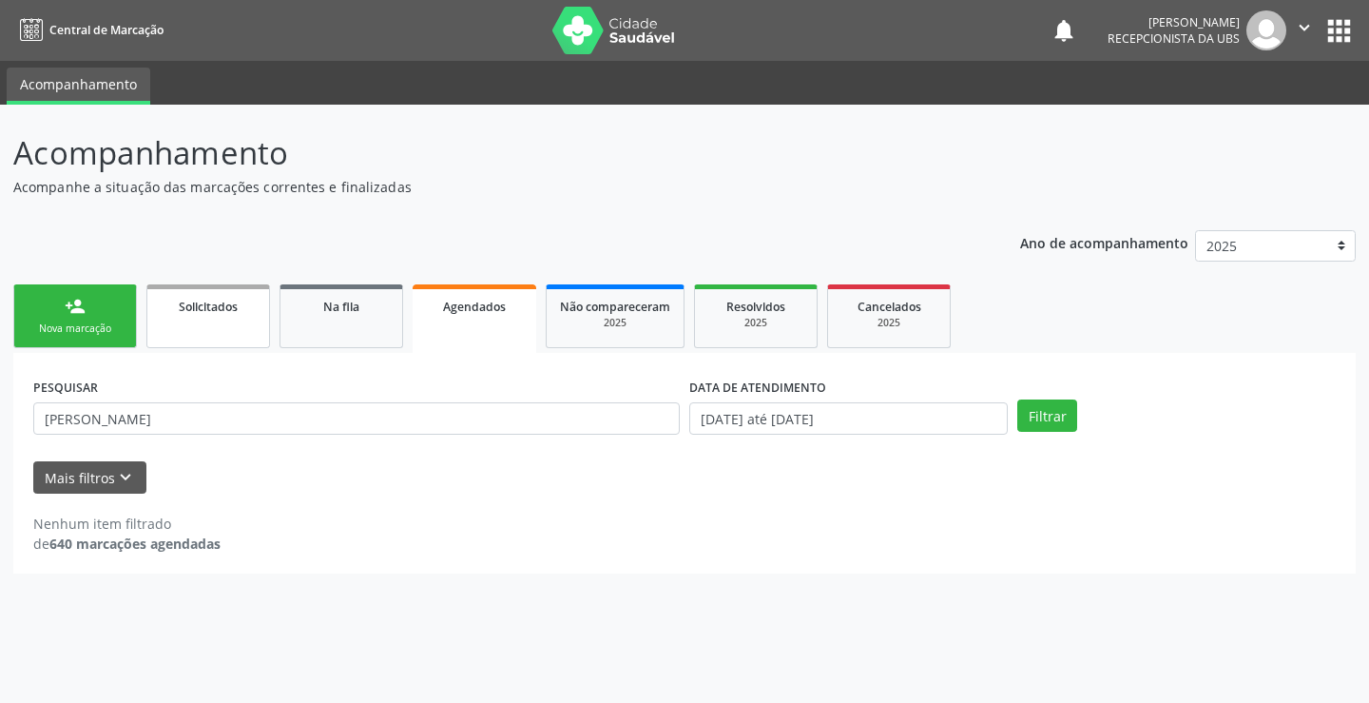
click at [258, 316] on link "Solicitados" at bounding box center [208, 316] width 124 height 64
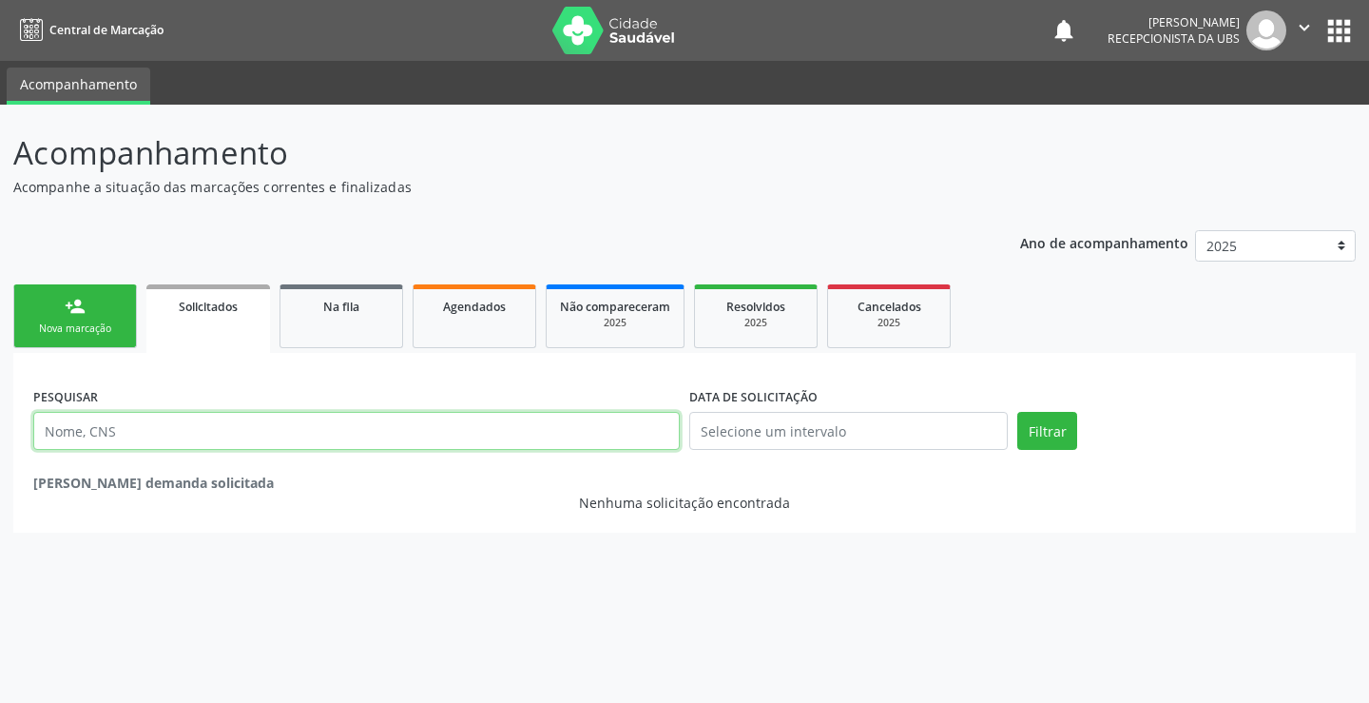
click at [261, 416] on input "text" at bounding box center [356, 431] width 646 height 38
type input "JU"
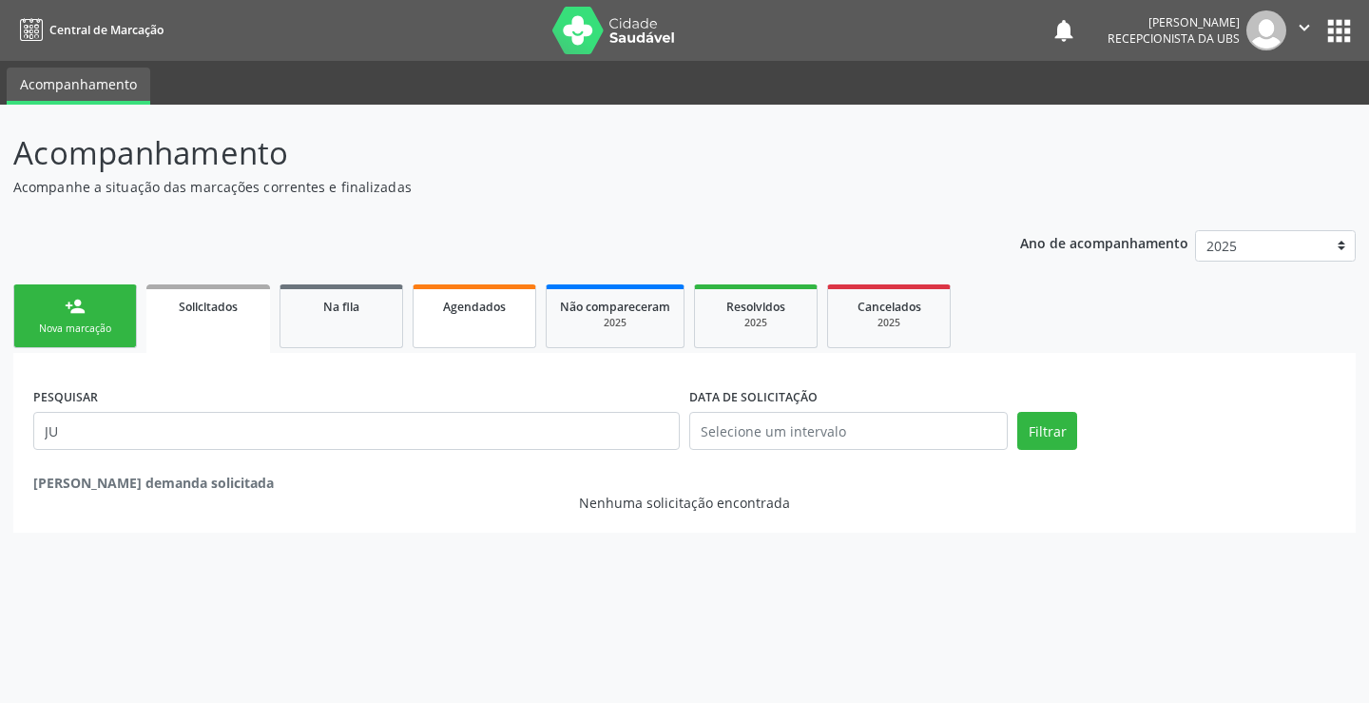
click at [510, 318] on link "Agendados" at bounding box center [475, 316] width 124 height 64
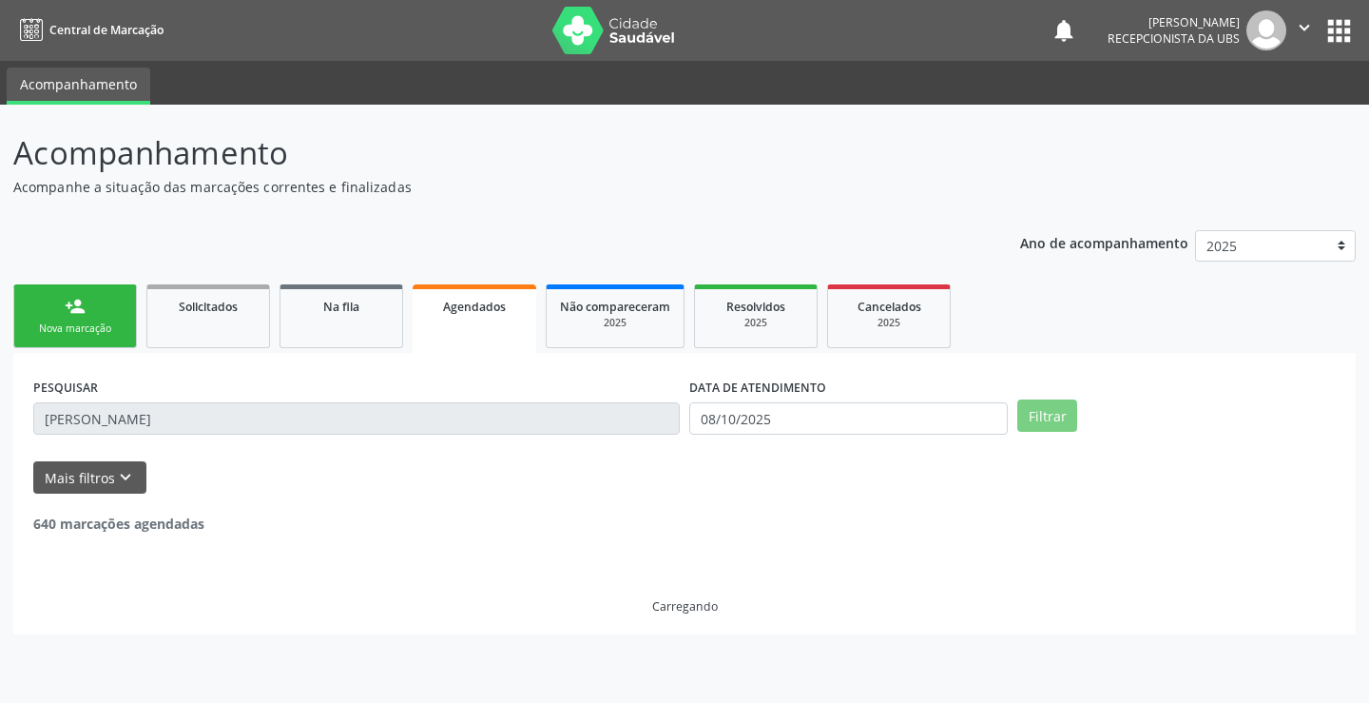
click at [521, 299] on div "Agendados" at bounding box center [474, 306] width 97 height 20
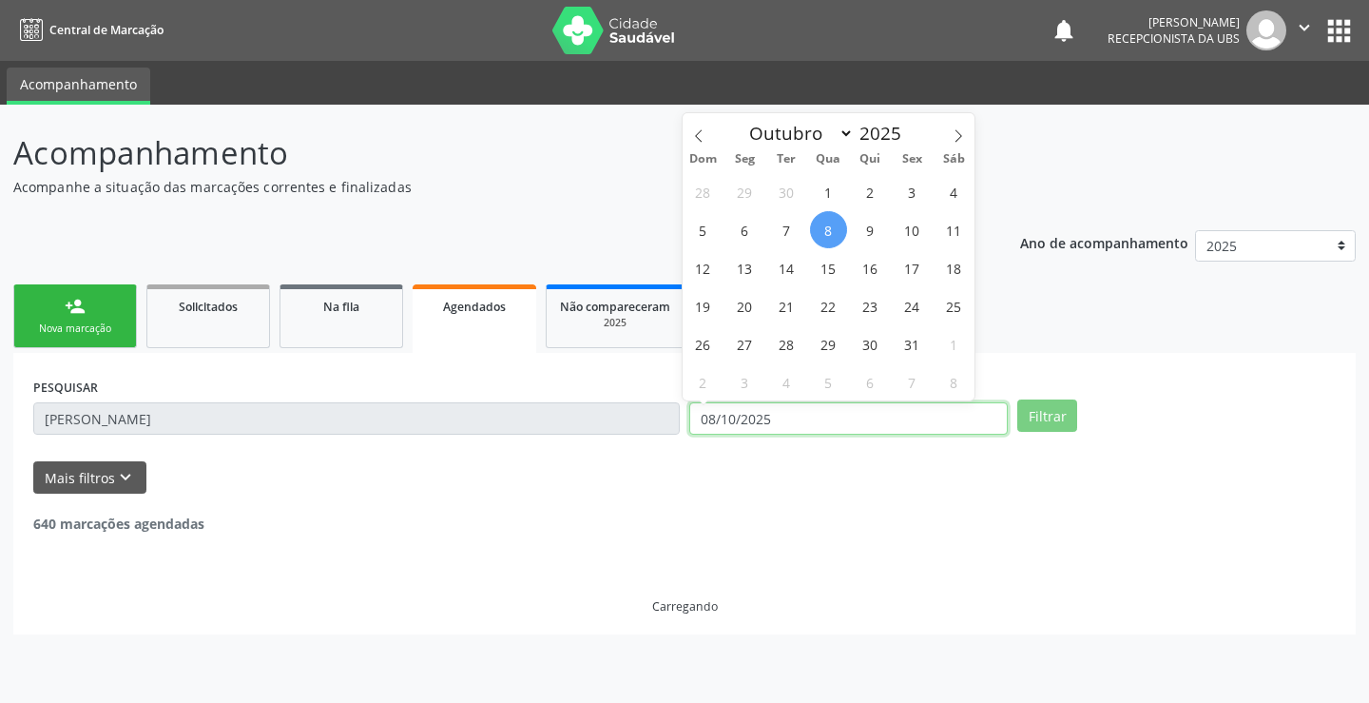
click at [800, 429] on input "08/10/2025" at bounding box center [848, 418] width 318 height 32
click at [697, 119] on span at bounding box center [699, 129] width 32 height 32
select select "8"
click at [730, 195] on span "1" at bounding box center [744, 191] width 37 height 37
type input "[DATE]"
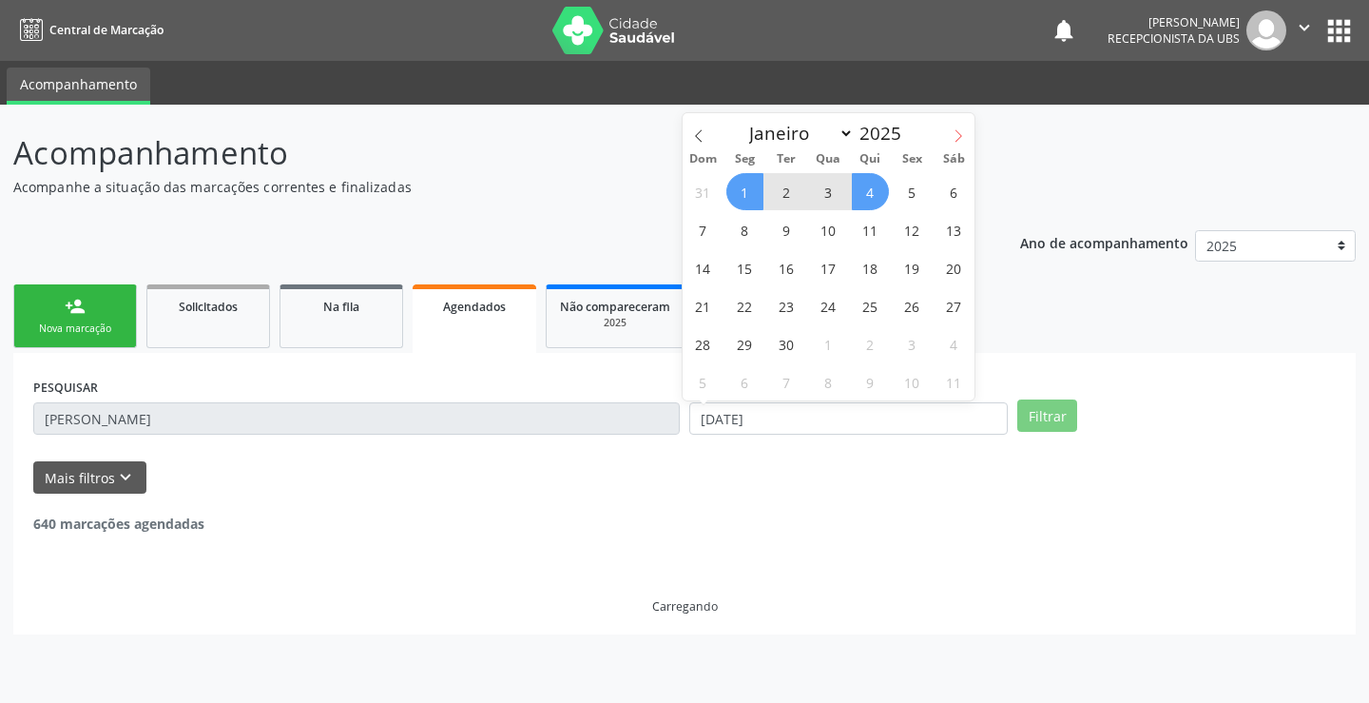
click at [959, 133] on icon at bounding box center [958, 135] width 7 height 12
select select "9"
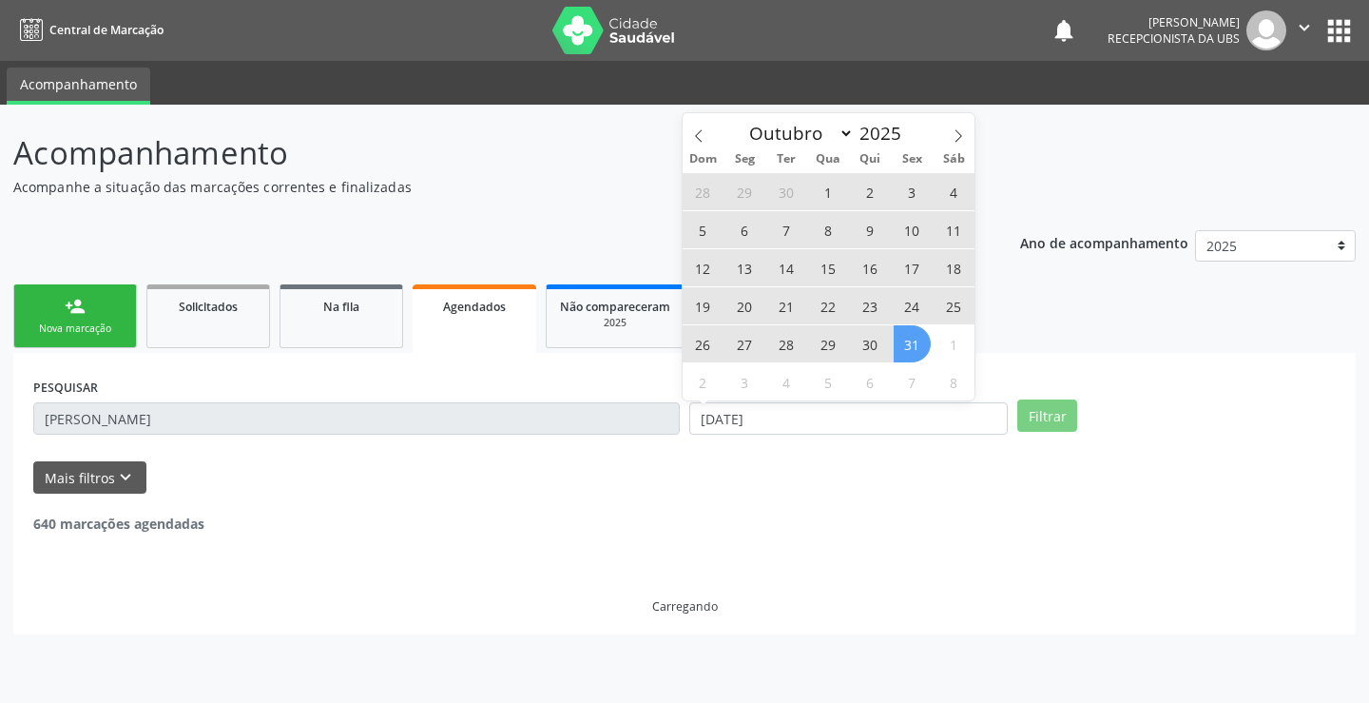
click at [906, 352] on span "31" at bounding box center [912, 343] width 37 height 37
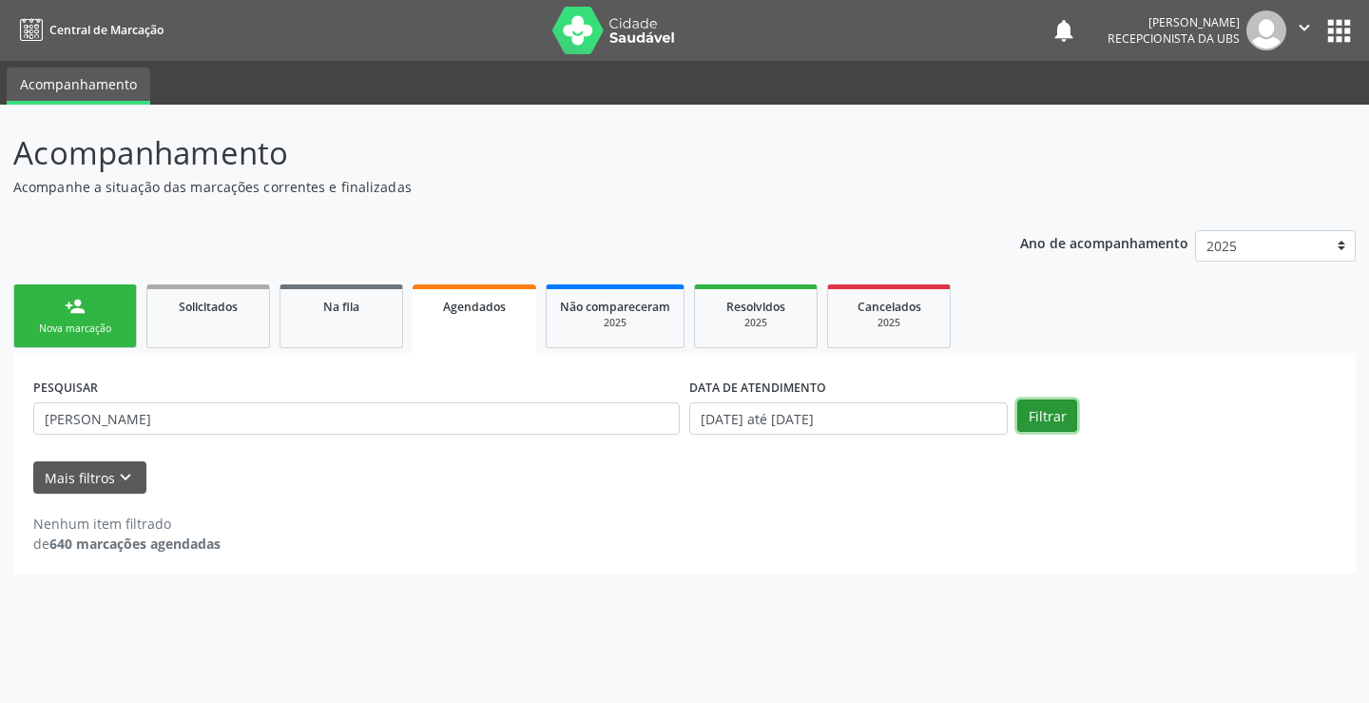
click at [1057, 425] on button "Filtrar" at bounding box center [1047, 415] width 60 height 32
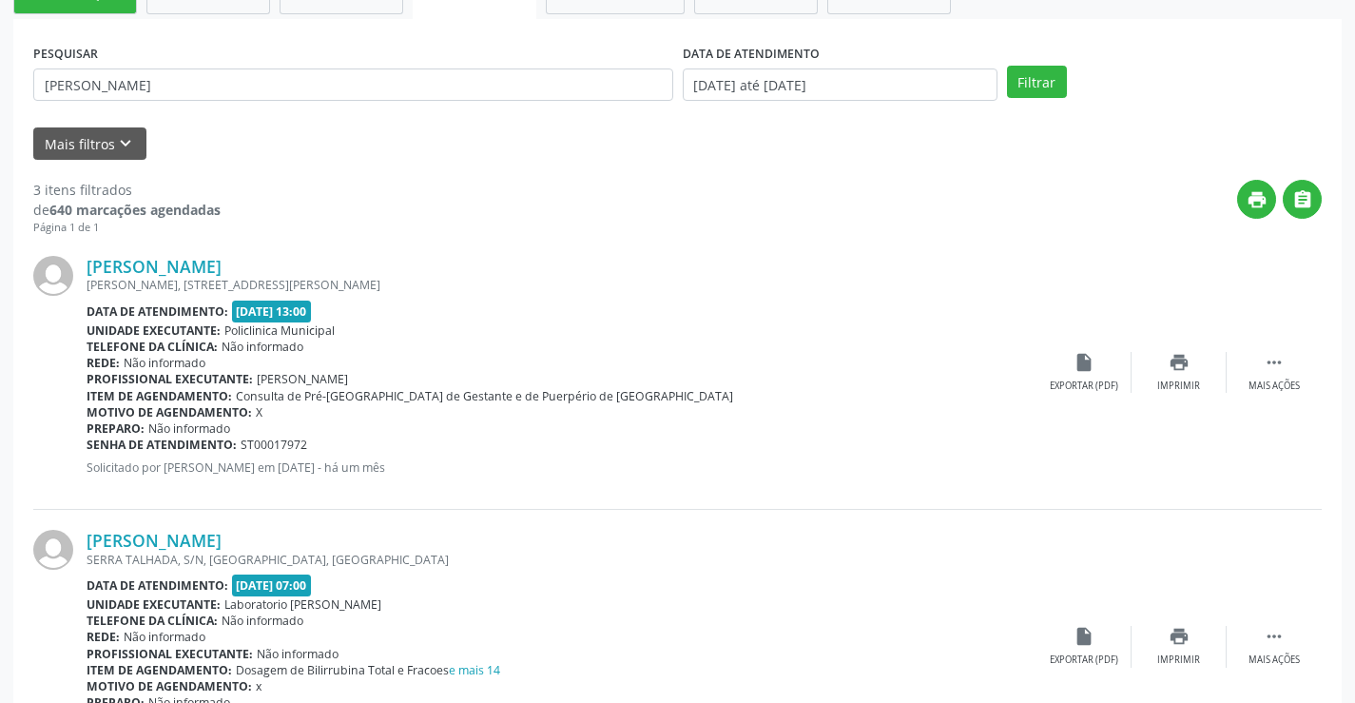
scroll to position [436, 0]
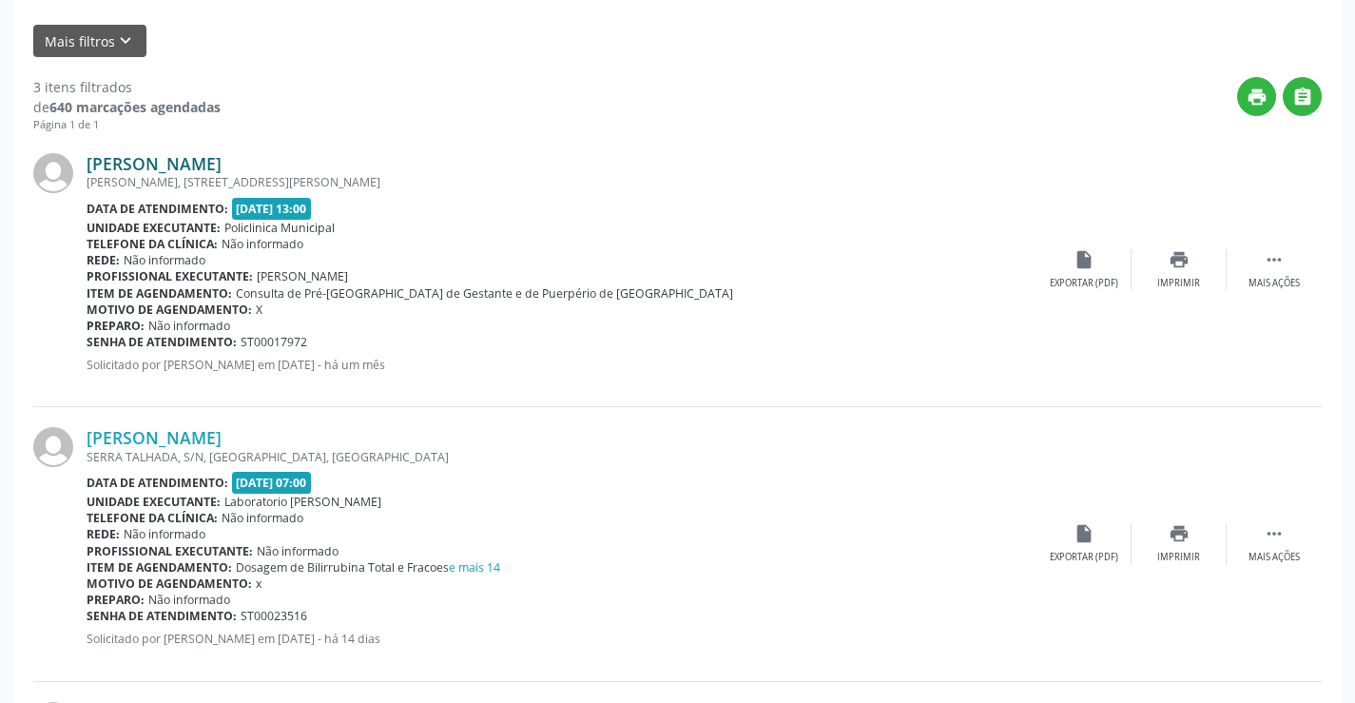
click at [222, 167] on link "[PERSON_NAME]" at bounding box center [154, 163] width 135 height 21
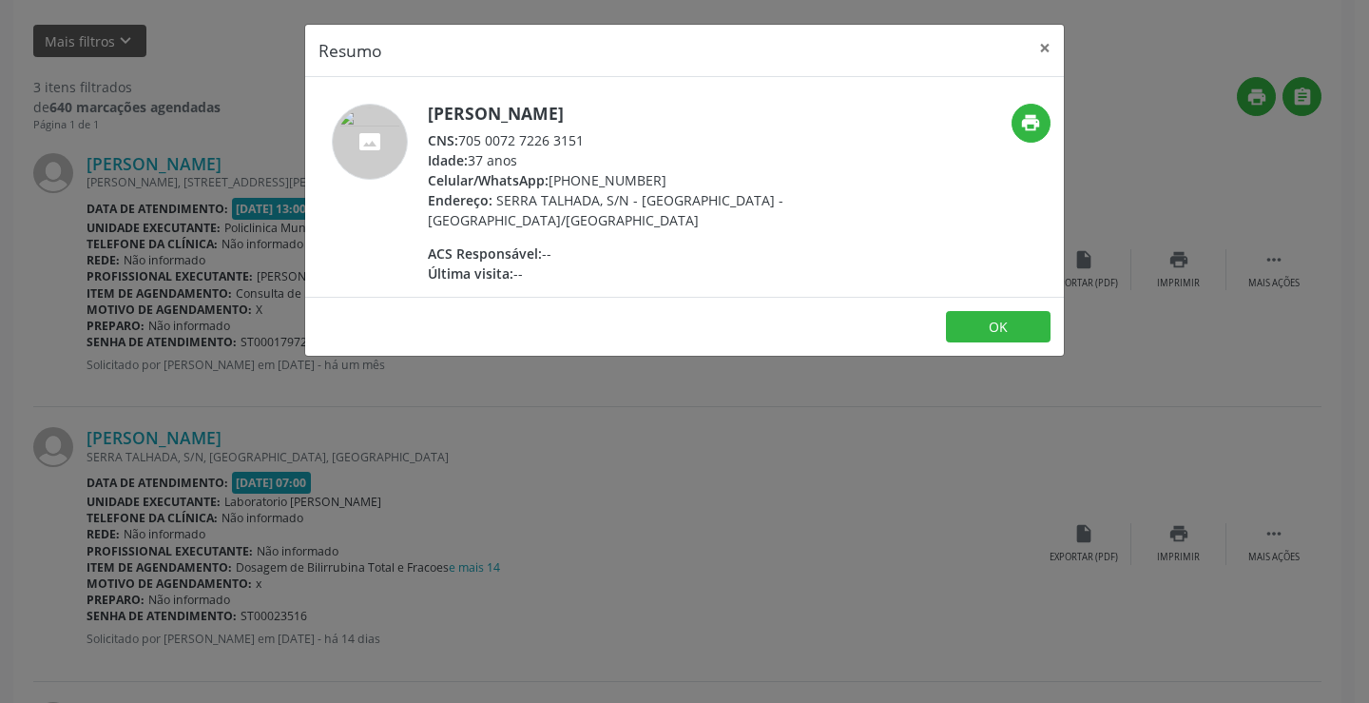
drag, startPoint x: 585, startPoint y: 141, endPoint x: 460, endPoint y: 128, distance: 125.2
click at [460, 128] on div "[PERSON_NAME] CNS: 705 0072 7226 3151 Idade: 37 anos Celular/WhatsApp: [PHONE_N…" at bounding box center [613, 194] width 370 height 180
copy div "705 0072 7226 3151"
click at [1027, 320] on button "OK" at bounding box center [998, 327] width 105 height 32
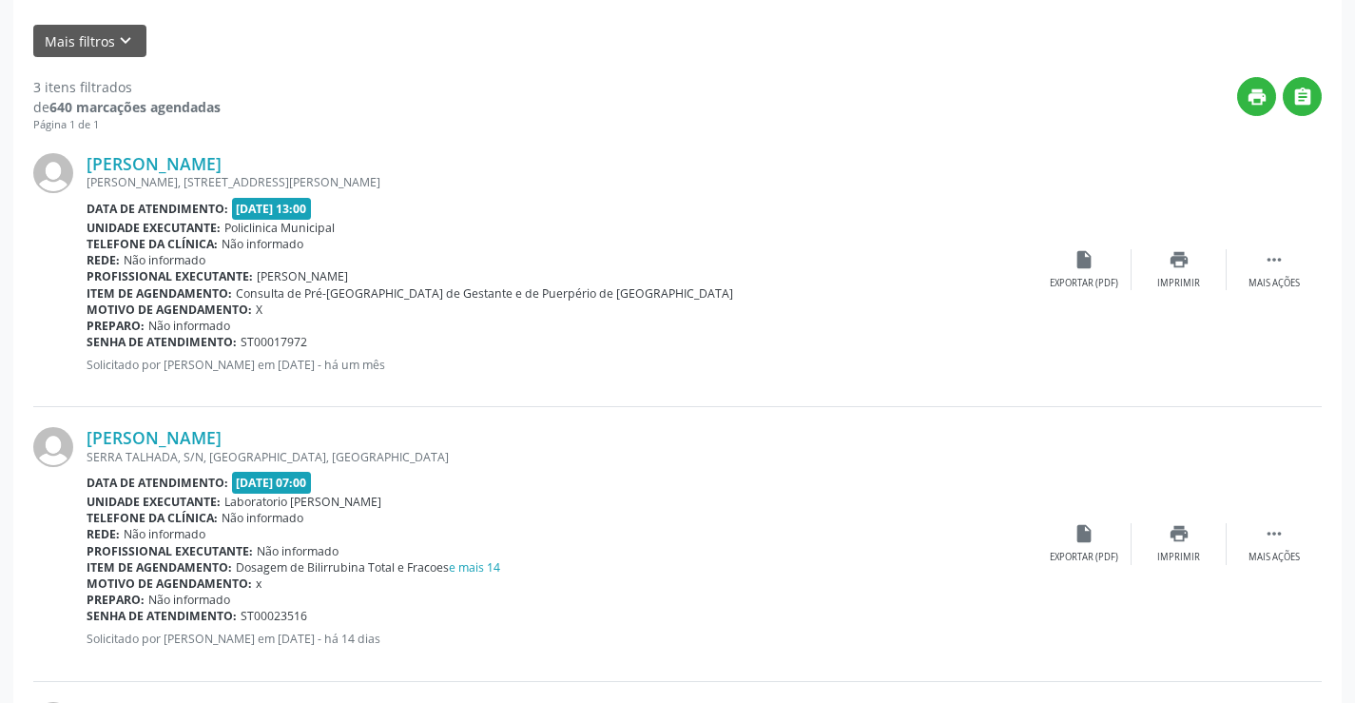
scroll to position [0, 0]
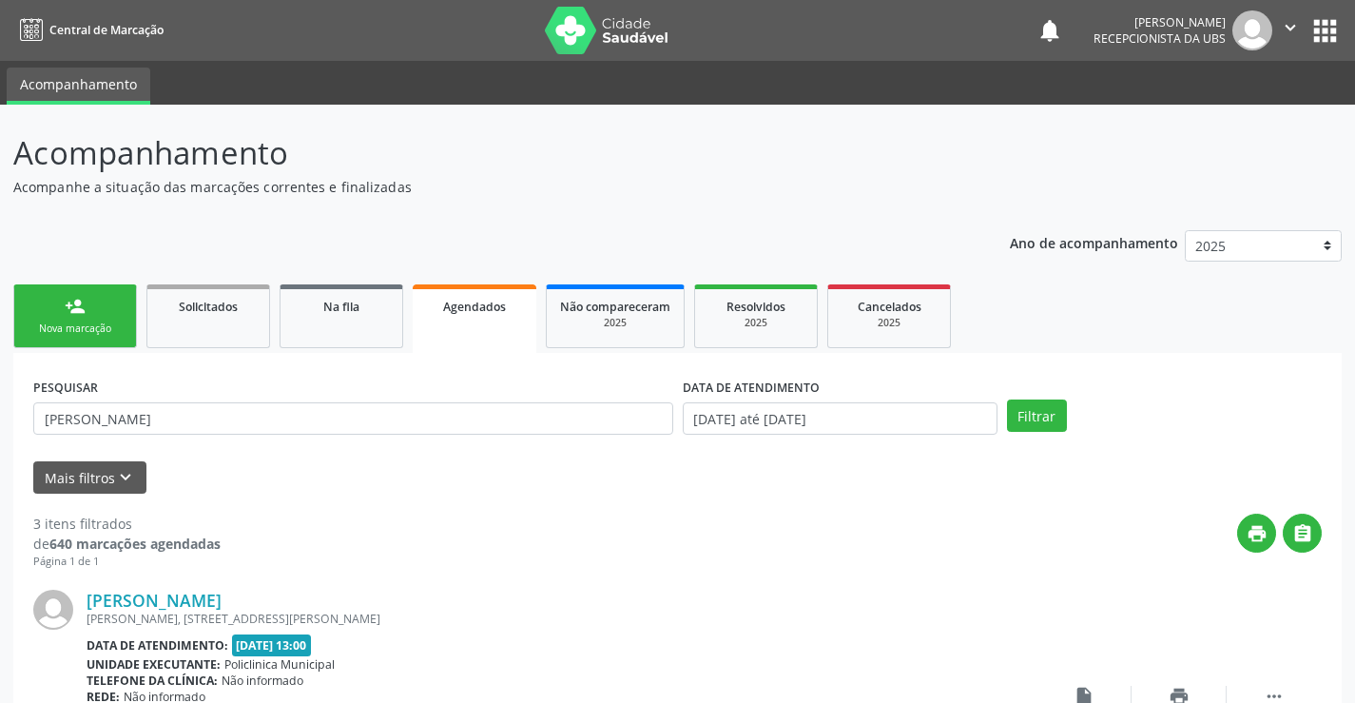
click at [110, 300] on link "person_add Nova marcação" at bounding box center [75, 316] width 124 height 64
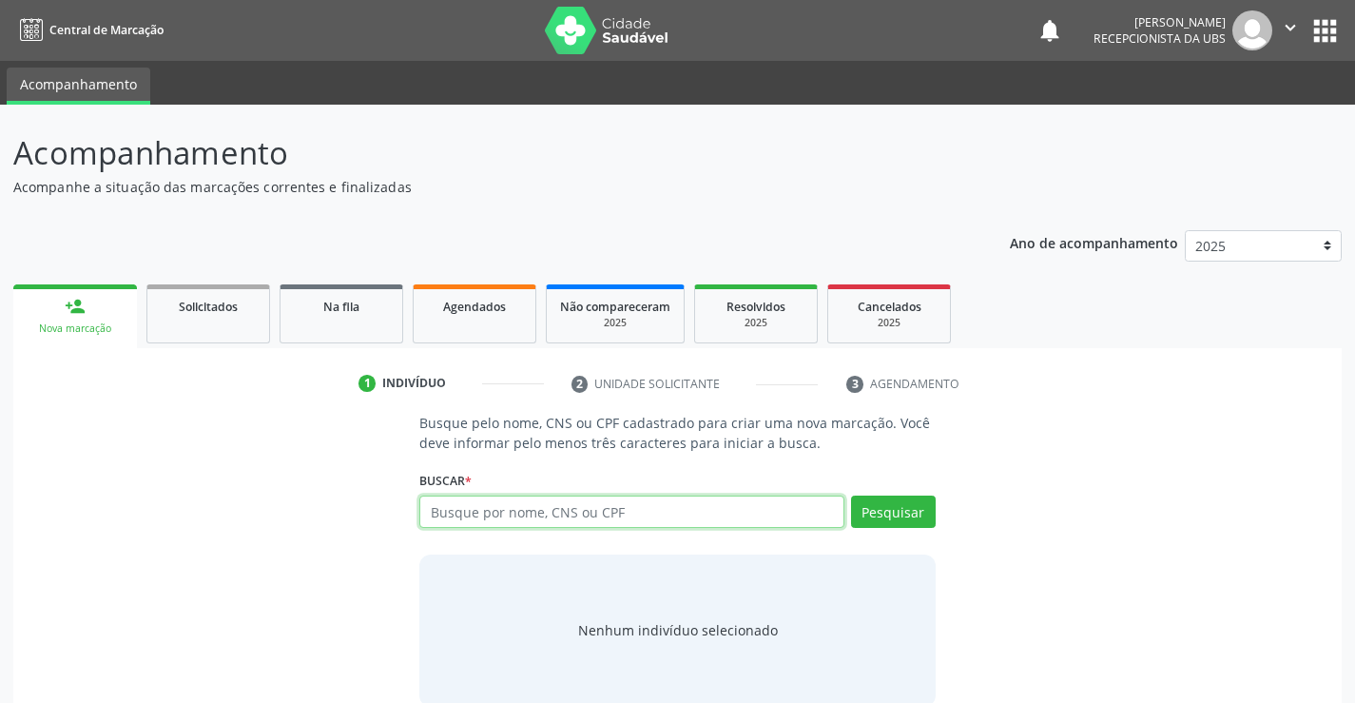
click at [483, 508] on input "text" at bounding box center [631, 511] width 424 height 32
paste input "705 0072 7226 3151"
type input "705 0072 7226 3151"
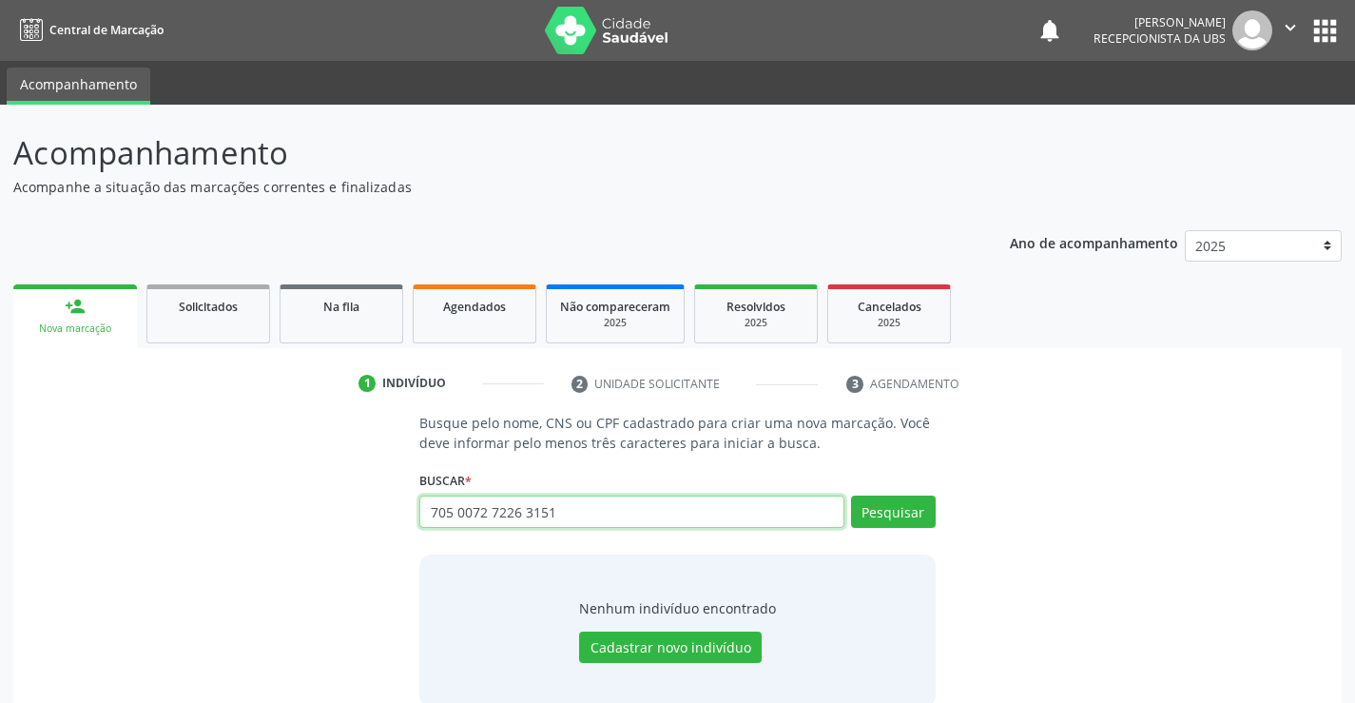
click at [657, 509] on input "705 0072 7226 3151" at bounding box center [631, 511] width 424 height 32
paste input "705007272263151"
type input "705007272263151"
